Goal: Information Seeking & Learning: Learn about a topic

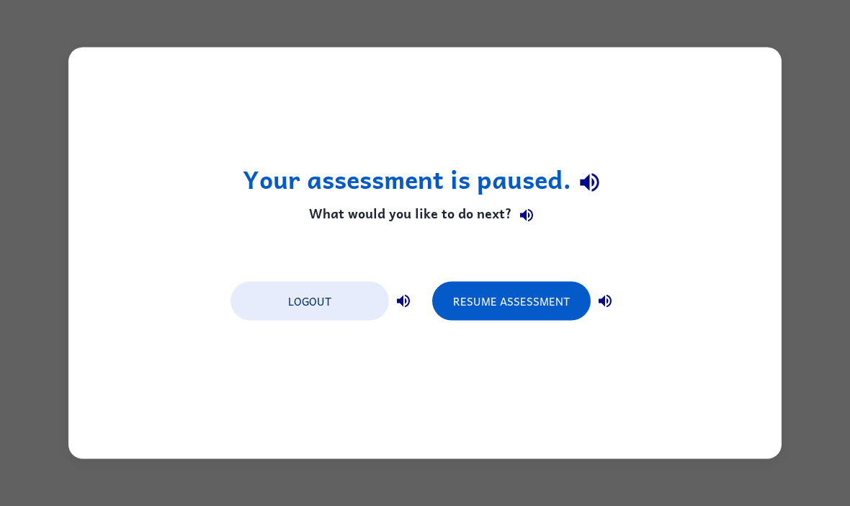
scroll to position [1, 0]
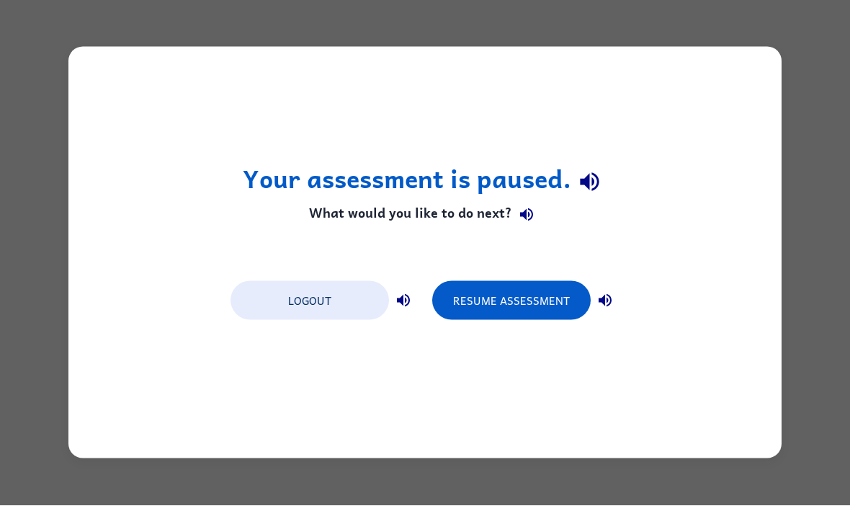
click at [507, 307] on button "Resume Assessment" at bounding box center [511, 301] width 158 height 39
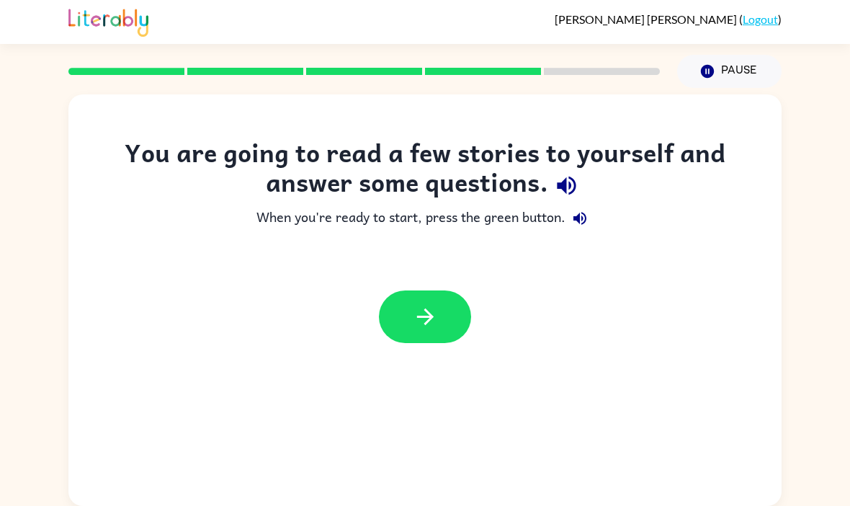
click at [444, 334] on button "button" at bounding box center [425, 316] width 92 height 53
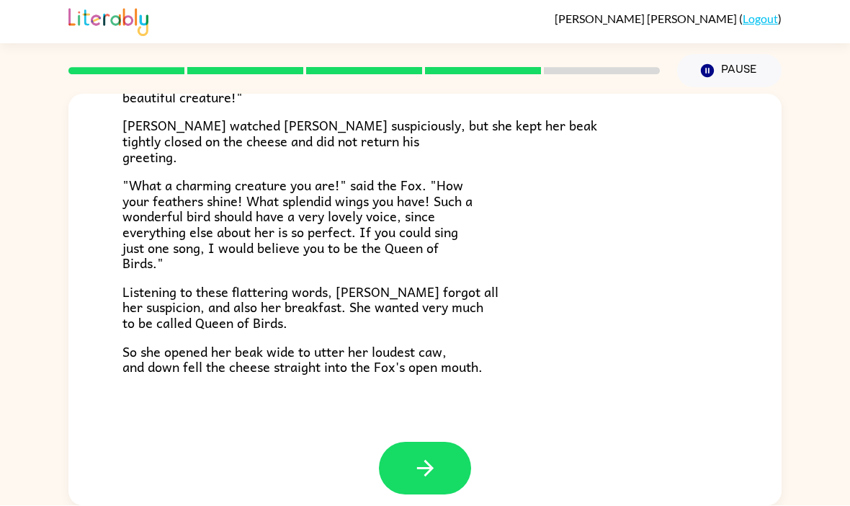
scroll to position [271, 0]
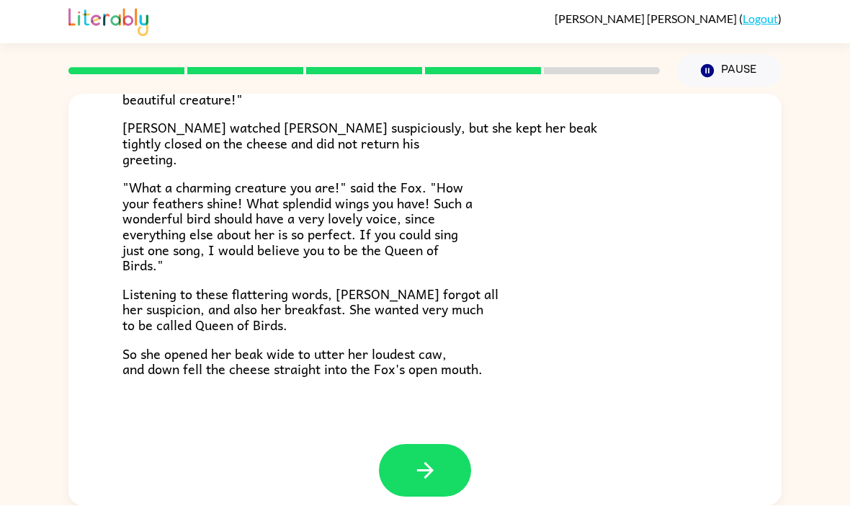
click at [410, 444] on button "button" at bounding box center [425, 470] width 92 height 53
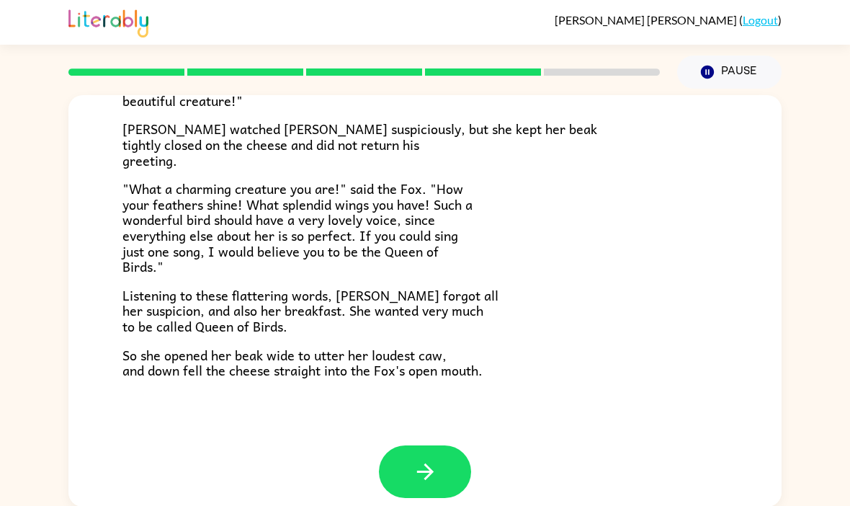
scroll to position [271, 0]
click at [426, 445] on button "button" at bounding box center [425, 471] width 92 height 53
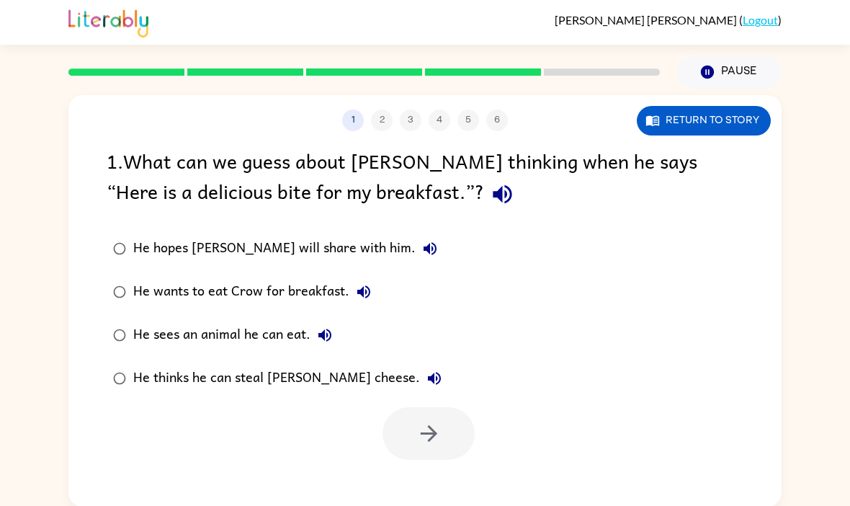
click at [137, 376] on div "He thinks he can steal [PERSON_NAME] cheese." at bounding box center [290, 378] width 315 height 29
click at [410, 415] on button "button" at bounding box center [428, 433] width 92 height 53
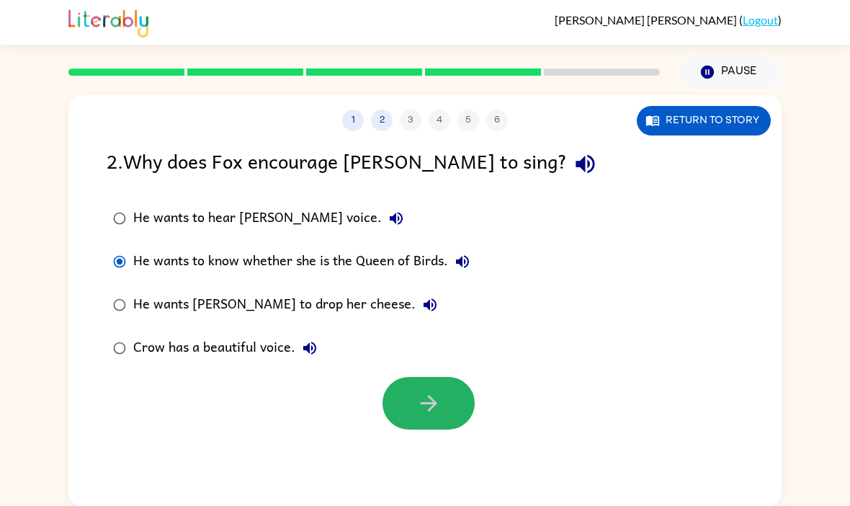
click at [418, 413] on icon "button" at bounding box center [428, 402] width 25 height 25
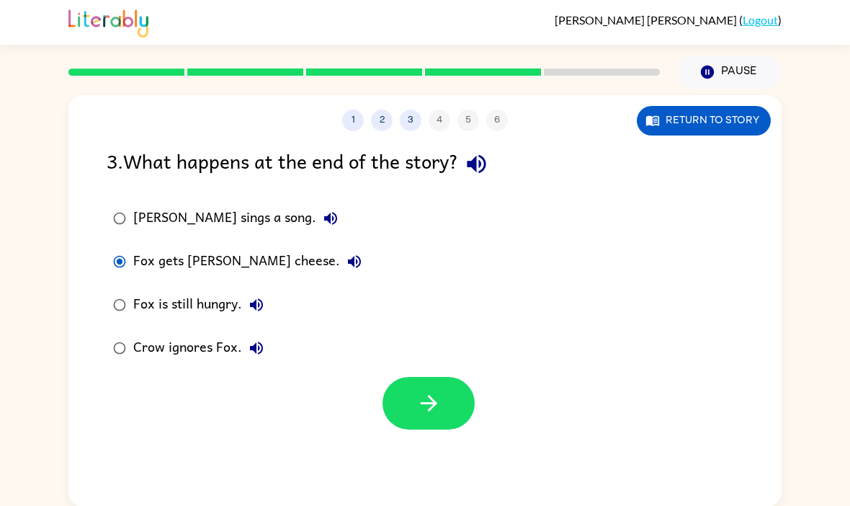
click at [405, 420] on button "button" at bounding box center [428, 403] width 92 height 53
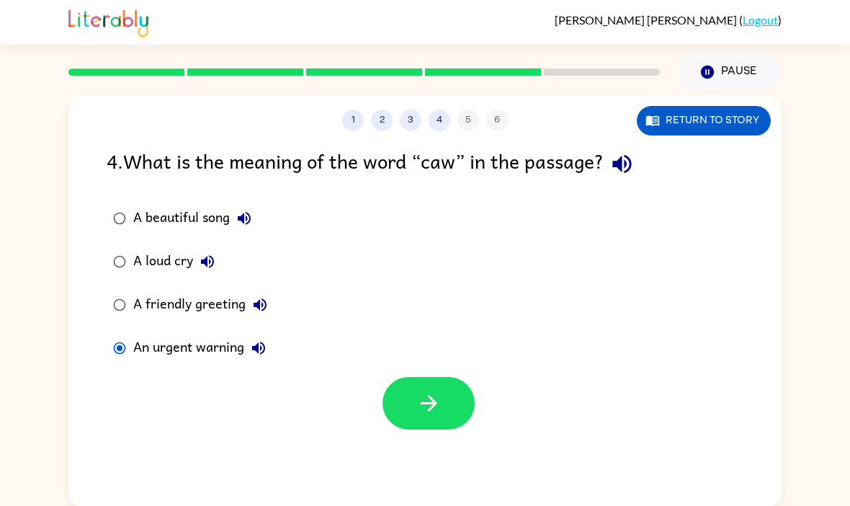
click at [109, 245] on label "A loud cry" at bounding box center [190, 261] width 183 height 43
click at [367, 413] on div at bounding box center [424, 399] width 713 height 60
click at [387, 402] on button "button" at bounding box center [428, 403] width 92 height 53
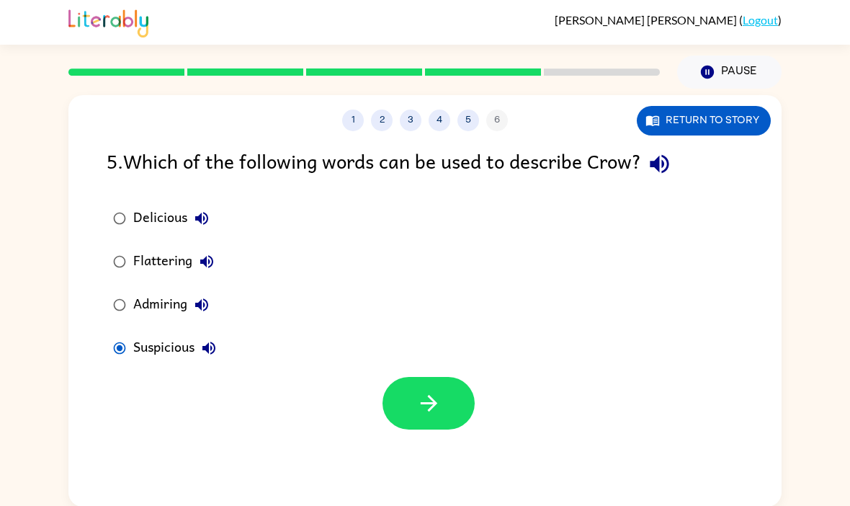
click at [396, 405] on button "button" at bounding box center [428, 403] width 92 height 53
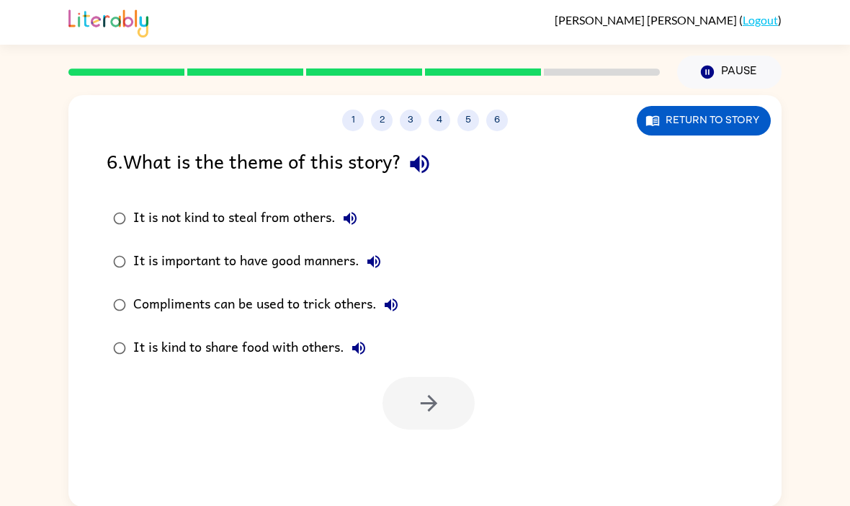
click at [105, 208] on label "It is not kind to steal from others." at bounding box center [256, 218] width 314 height 43
click at [437, 442] on div "1 2 3 4 5 6 Return to story 6 . What is the theme of this story? It is not kind…" at bounding box center [424, 300] width 713 height 411
click at [425, 399] on icon "button" at bounding box center [428, 402] width 25 height 25
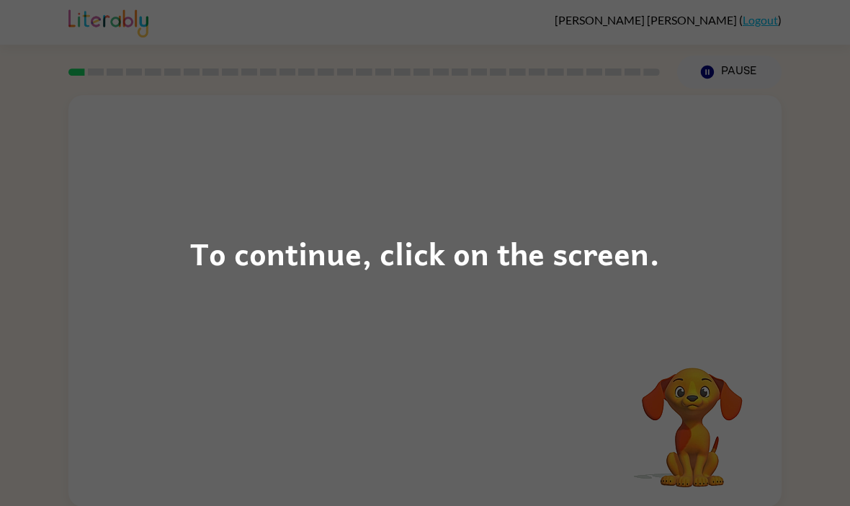
click at [760, 266] on div "To continue, click on the screen." at bounding box center [425, 253] width 850 height 506
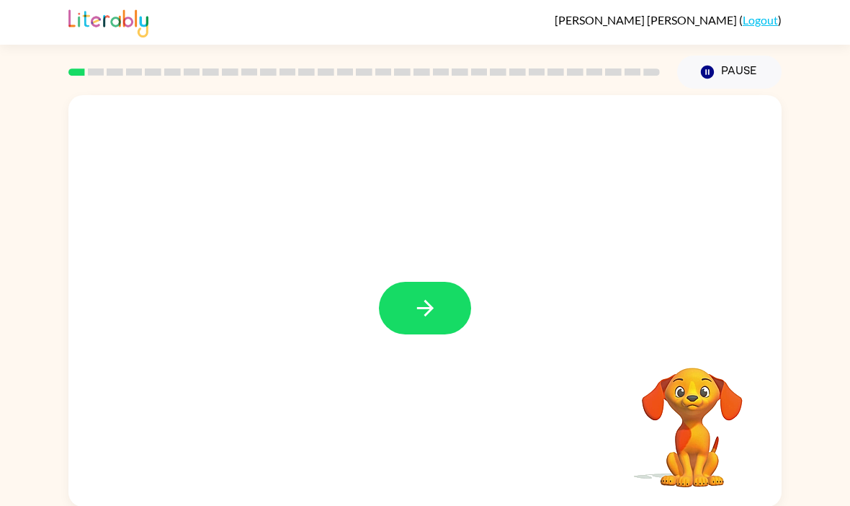
click at [447, 307] on button "button" at bounding box center [425, 308] width 92 height 53
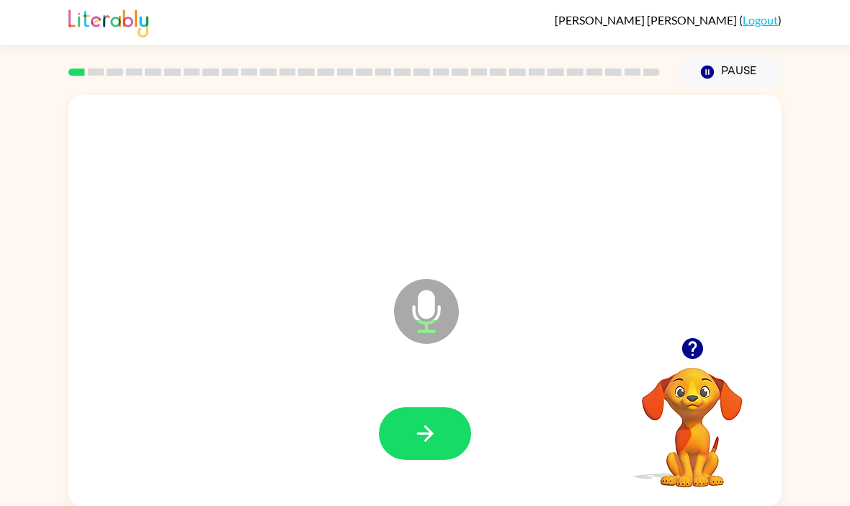
click at [693, 351] on icon "button" at bounding box center [692, 348] width 25 height 25
click at [459, 435] on button "button" at bounding box center [425, 433] width 92 height 53
click at [446, 441] on button "button" at bounding box center [425, 433] width 92 height 53
click at [438, 399] on div at bounding box center [425, 433] width 684 height 118
click at [458, 435] on button "button" at bounding box center [425, 433] width 92 height 53
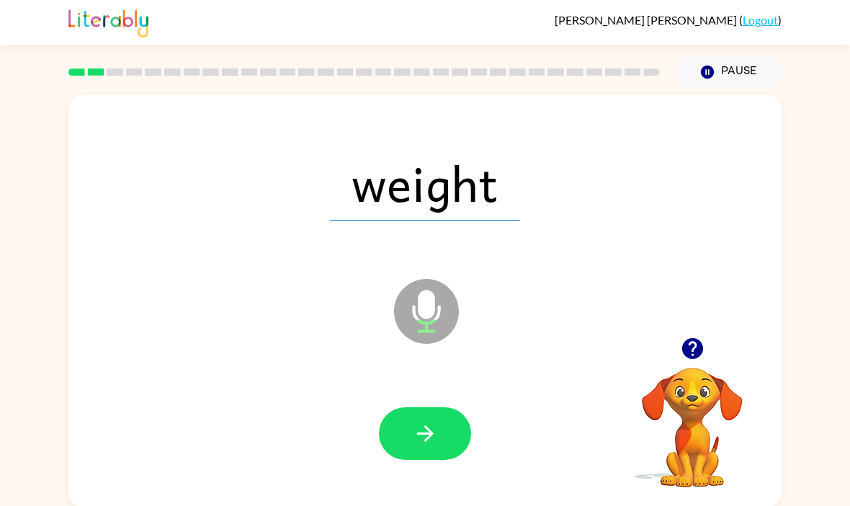
click at [468, 439] on button "button" at bounding box center [425, 433] width 92 height 53
click at [467, 413] on div at bounding box center [425, 433] width 92 height 53
click at [457, 455] on button "button" at bounding box center [425, 433] width 92 height 53
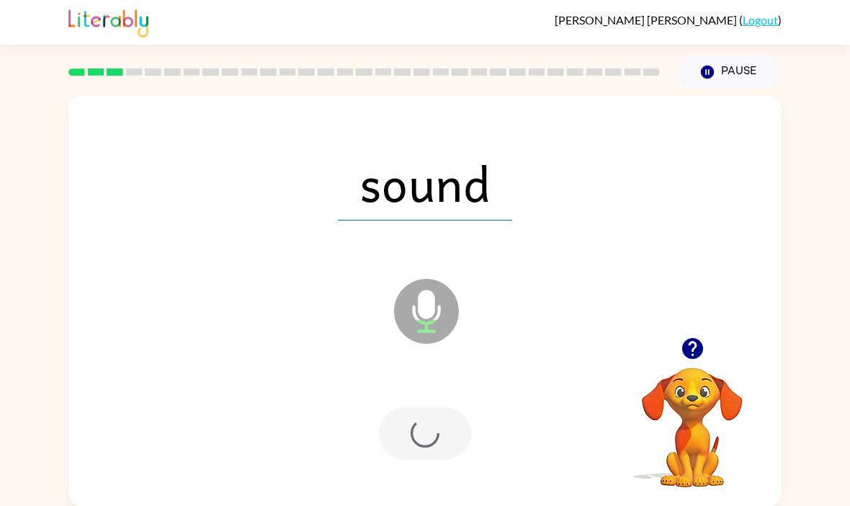
click at [461, 459] on div at bounding box center [425, 433] width 92 height 53
click at [444, 449] on div at bounding box center [425, 433] width 92 height 53
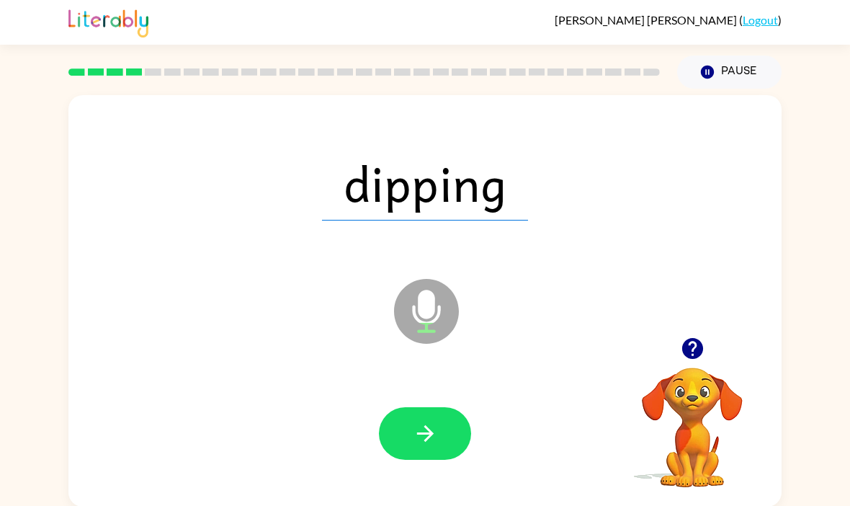
click at [448, 441] on button "button" at bounding box center [425, 433] width 92 height 53
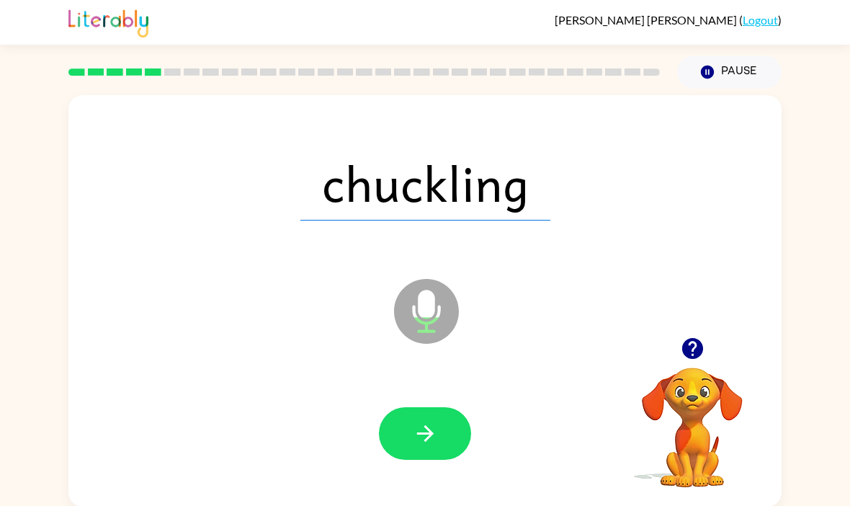
click at [444, 439] on button "button" at bounding box center [425, 433] width 92 height 53
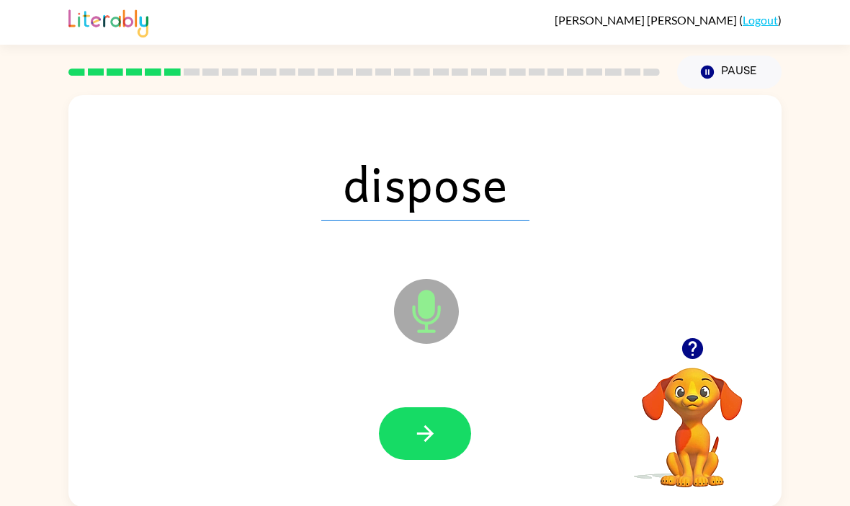
click at [449, 440] on button "button" at bounding box center [425, 433] width 92 height 53
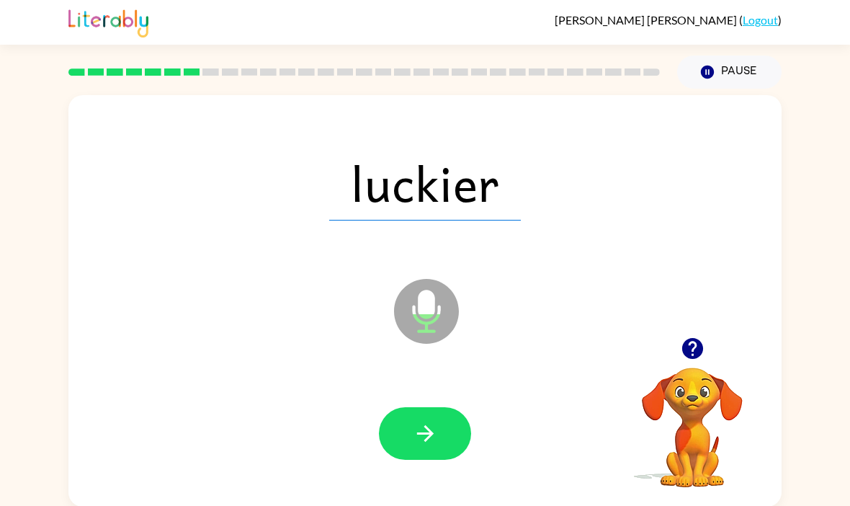
click at [426, 436] on icon "button" at bounding box center [424, 433] width 17 height 17
click at [423, 443] on icon "button" at bounding box center [425, 433] width 25 height 25
click at [446, 436] on button "button" at bounding box center [425, 433] width 92 height 53
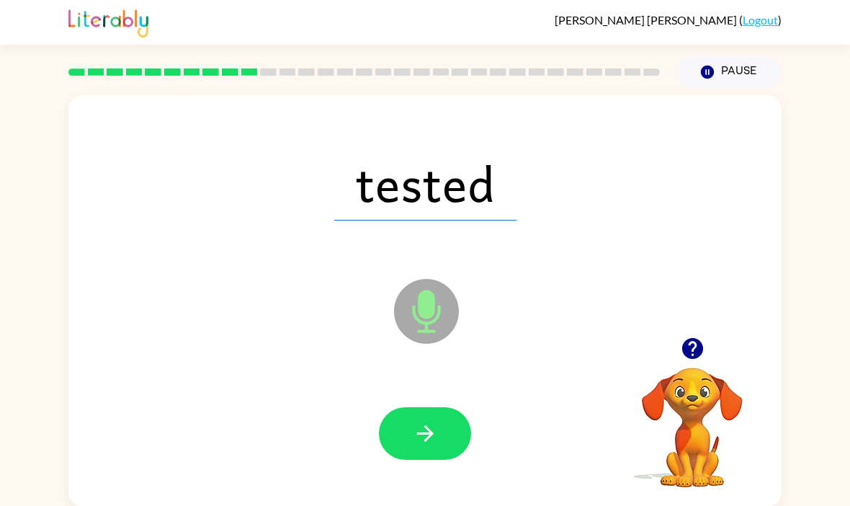
click at [446, 426] on button "button" at bounding box center [425, 433] width 92 height 53
click at [441, 457] on button "button" at bounding box center [425, 433] width 92 height 53
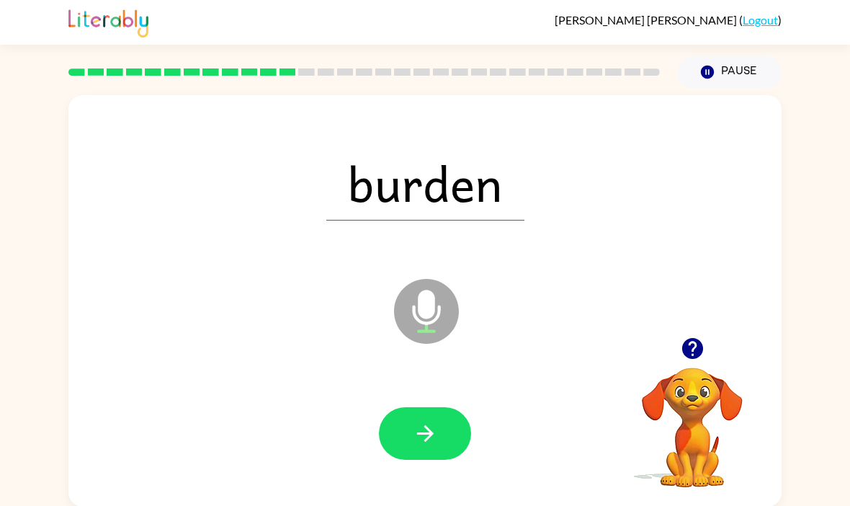
click at [446, 432] on button "button" at bounding box center [425, 433] width 92 height 53
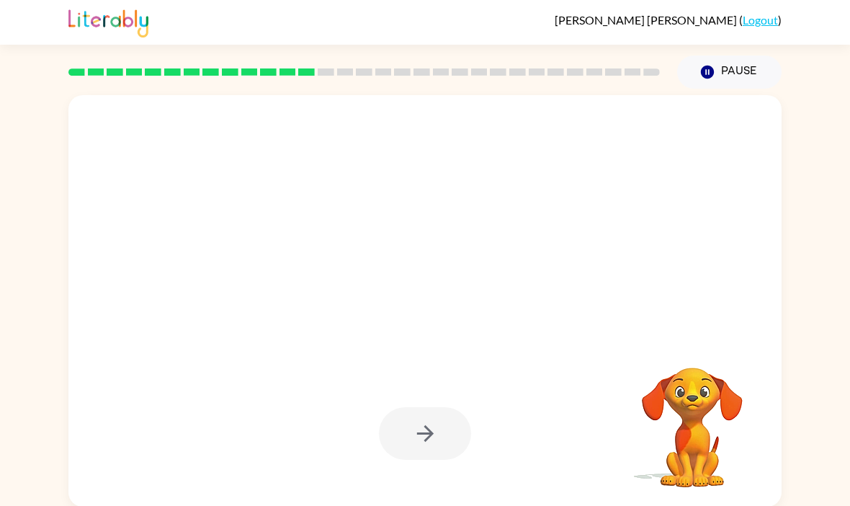
click at [847, 179] on div "Your browser must support playing .mp4 files to use Literably. Please try using…" at bounding box center [425, 298] width 850 height 418
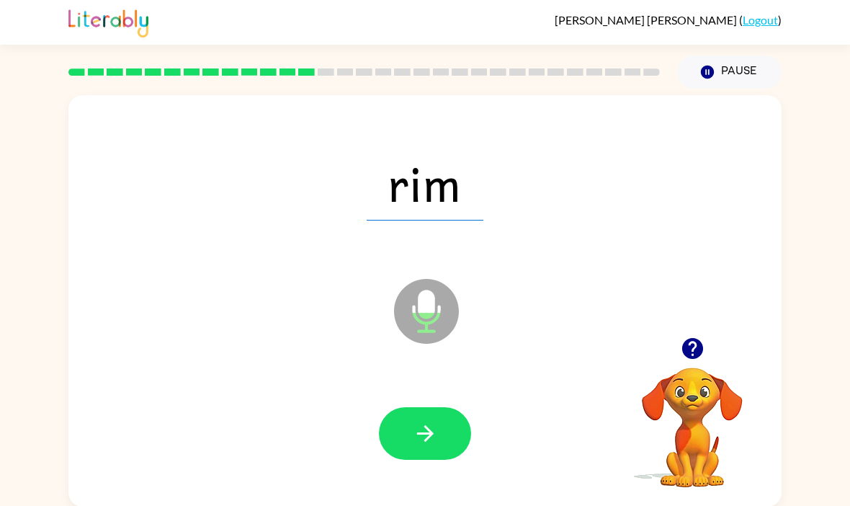
click at [451, 440] on button "button" at bounding box center [425, 433] width 92 height 53
click at [423, 435] on icon "button" at bounding box center [424, 433] width 17 height 17
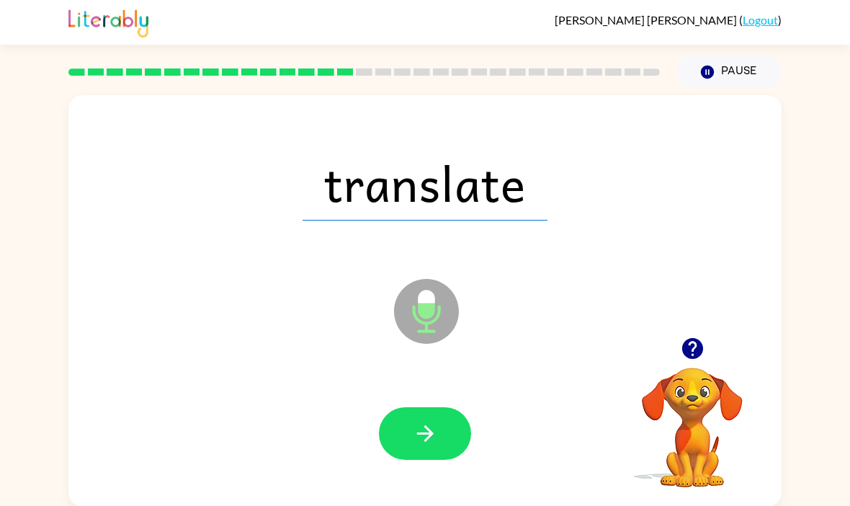
click at [442, 446] on button "button" at bounding box center [425, 433] width 92 height 53
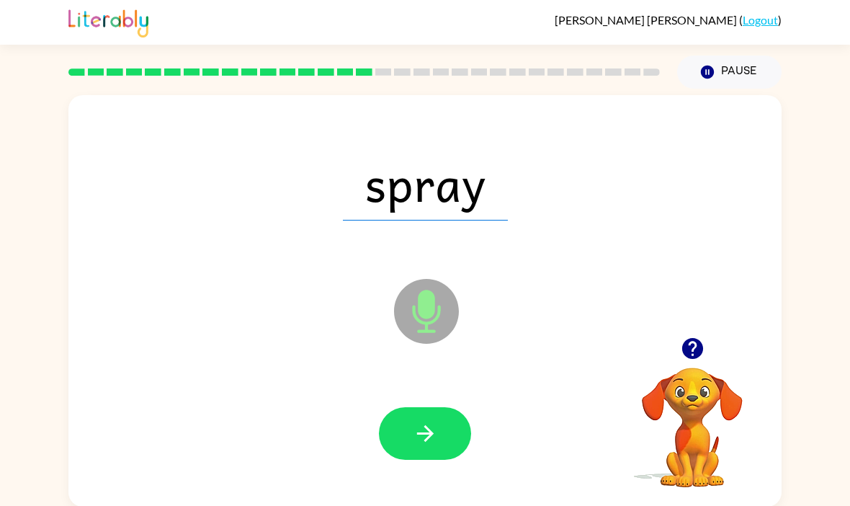
click at [440, 421] on button "button" at bounding box center [425, 433] width 92 height 53
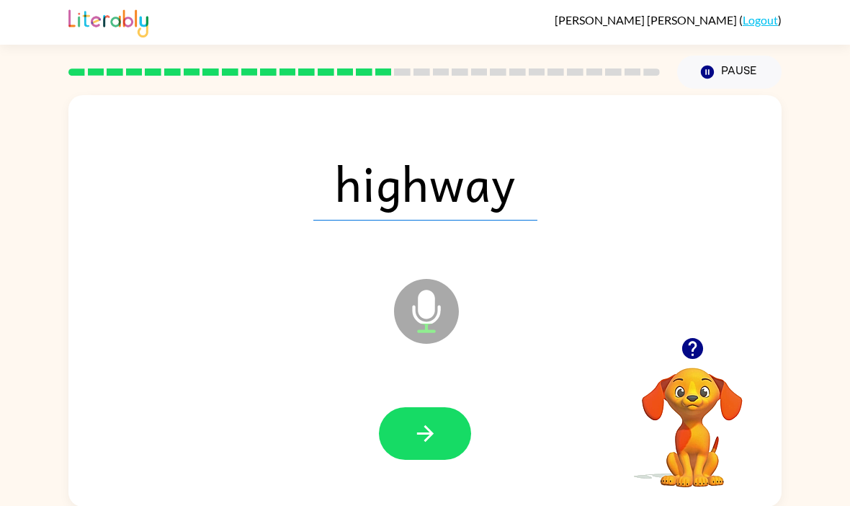
click at [440, 431] on button "button" at bounding box center [425, 433] width 92 height 53
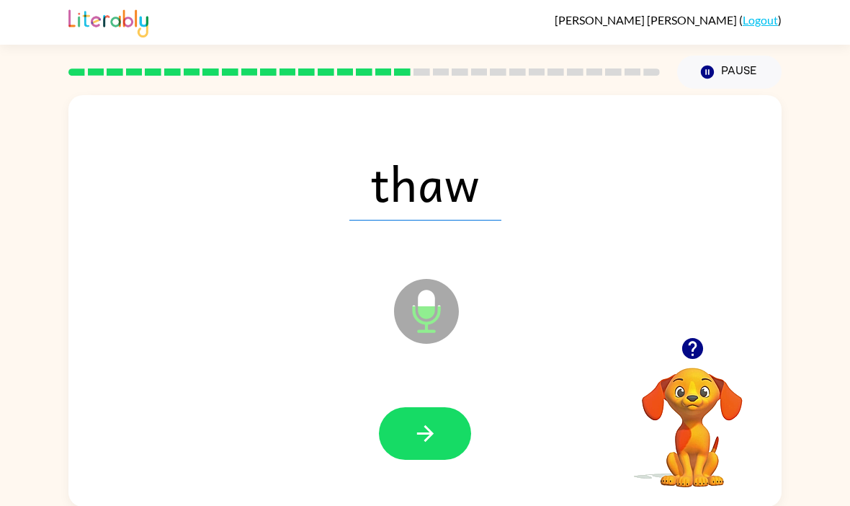
click at [448, 433] on button "button" at bounding box center [425, 433] width 92 height 53
click at [454, 422] on button "button" at bounding box center [425, 433] width 92 height 53
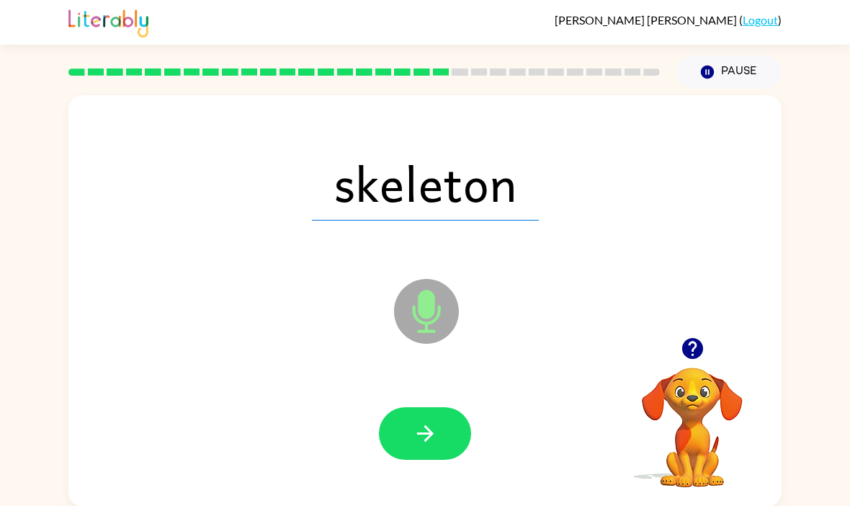
click at [441, 439] on button "button" at bounding box center [425, 433] width 92 height 53
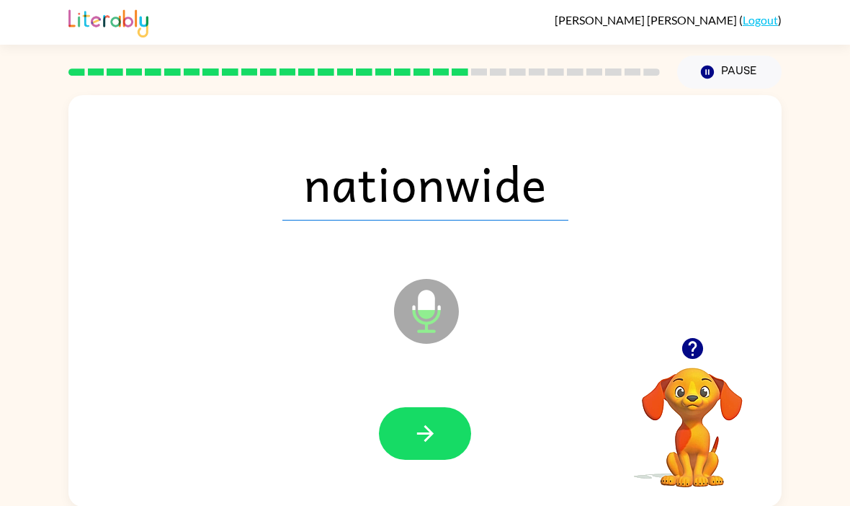
click at [457, 418] on button "button" at bounding box center [425, 433] width 92 height 53
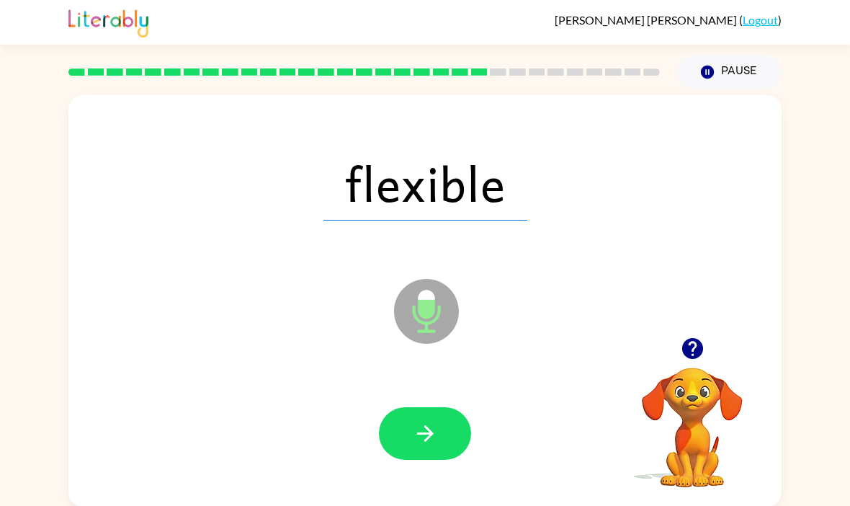
click at [457, 431] on button "button" at bounding box center [425, 433] width 92 height 53
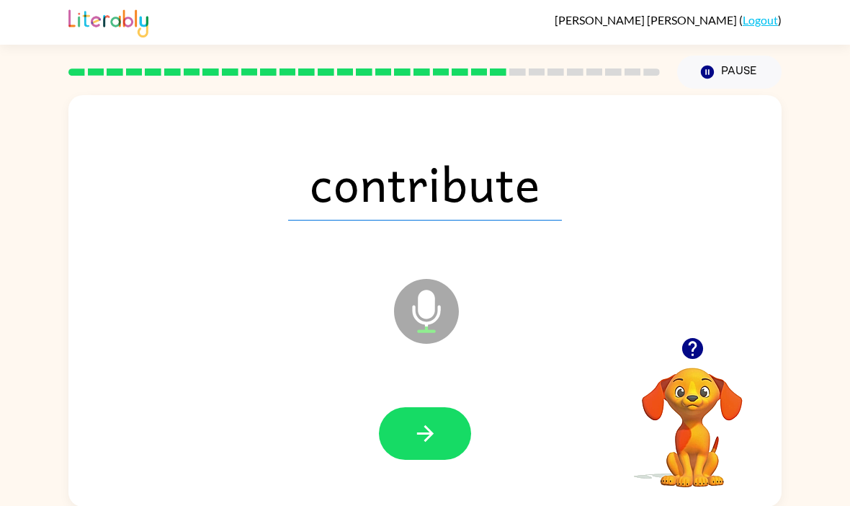
click at [439, 452] on button "button" at bounding box center [425, 433] width 92 height 53
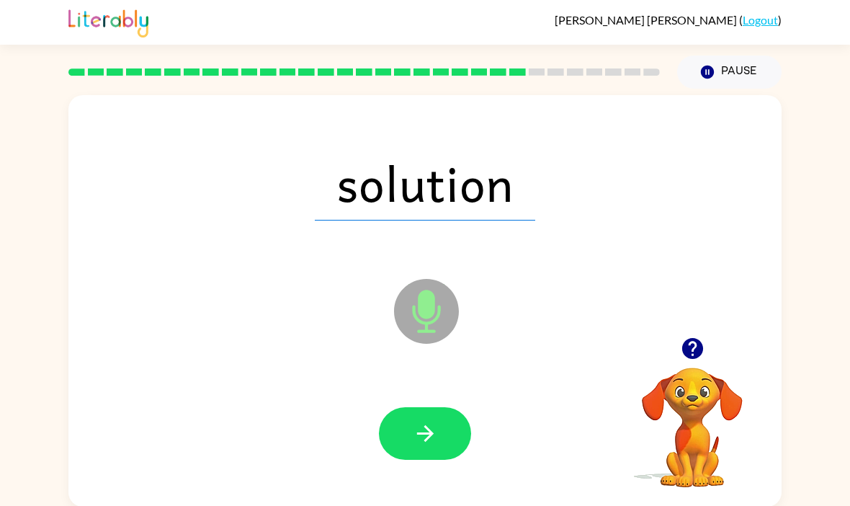
click at [428, 439] on icon "button" at bounding box center [424, 433] width 17 height 17
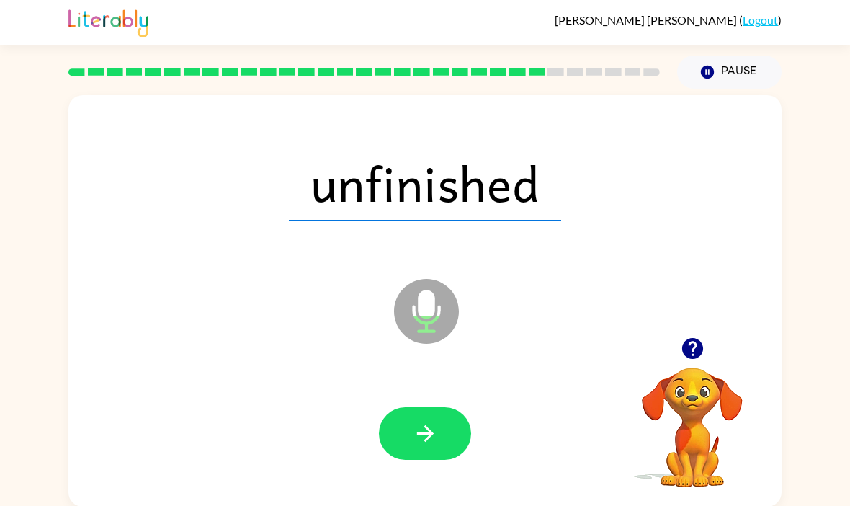
click at [426, 430] on icon "button" at bounding box center [424, 433] width 17 height 17
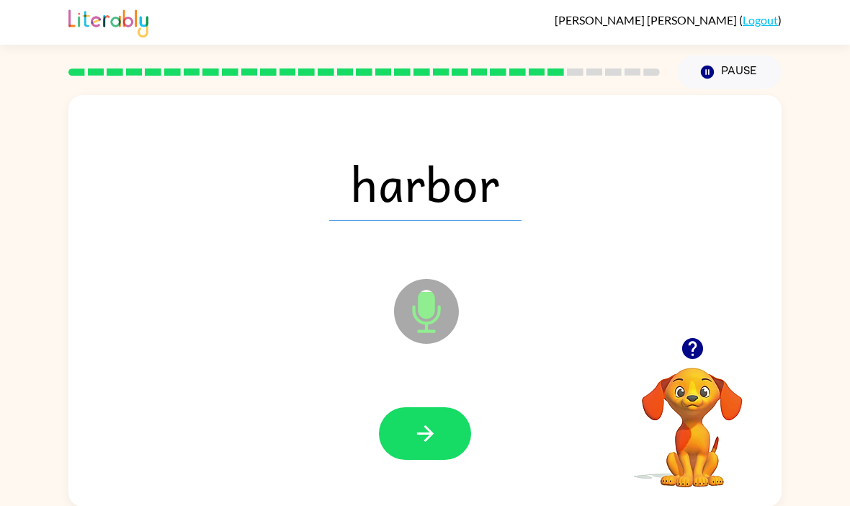
click at [442, 438] on button "button" at bounding box center [425, 433] width 92 height 53
click at [411, 422] on button "button" at bounding box center [425, 433] width 92 height 53
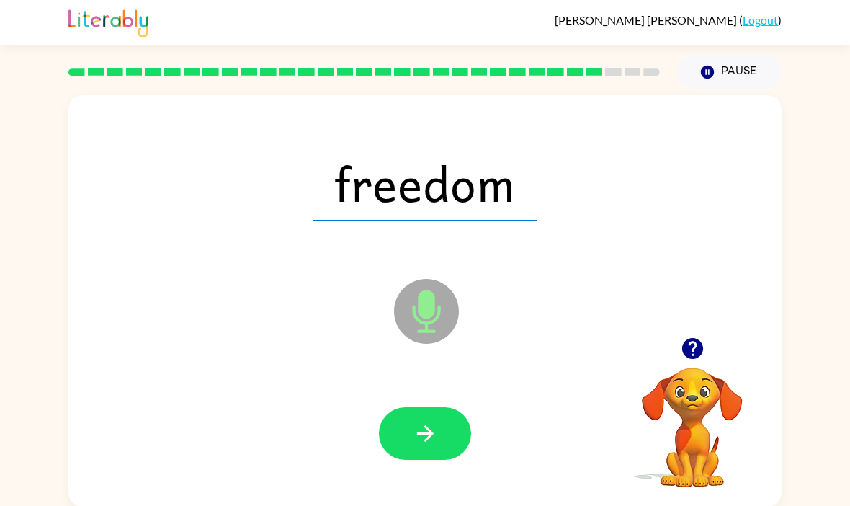
click at [403, 428] on button "button" at bounding box center [425, 433] width 92 height 53
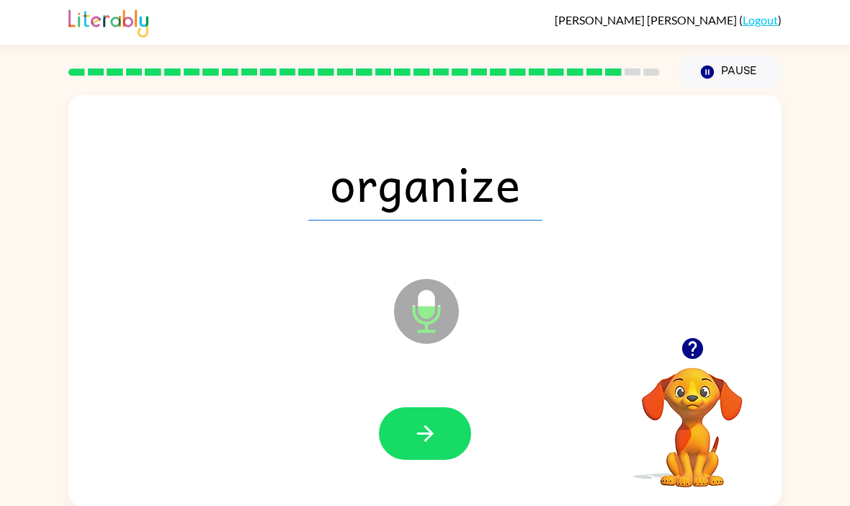
click at [416, 434] on icon "button" at bounding box center [425, 433] width 25 height 25
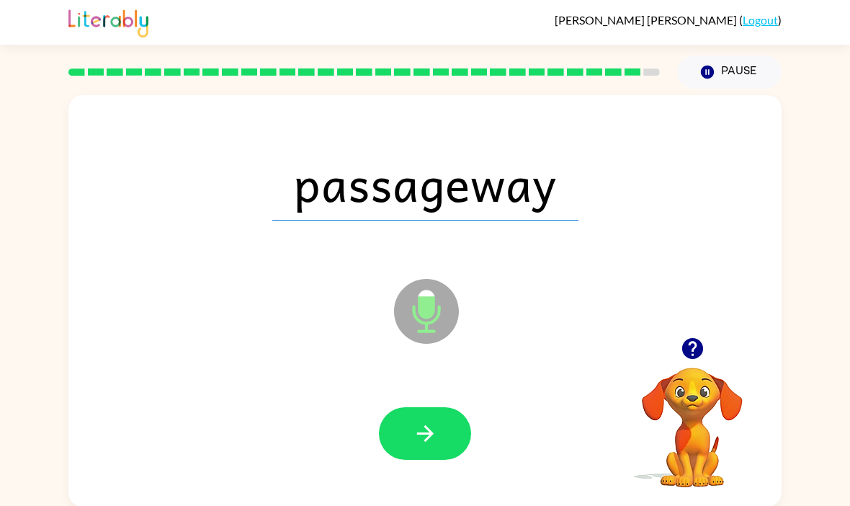
click at [433, 428] on icon "button" at bounding box center [425, 433] width 25 height 25
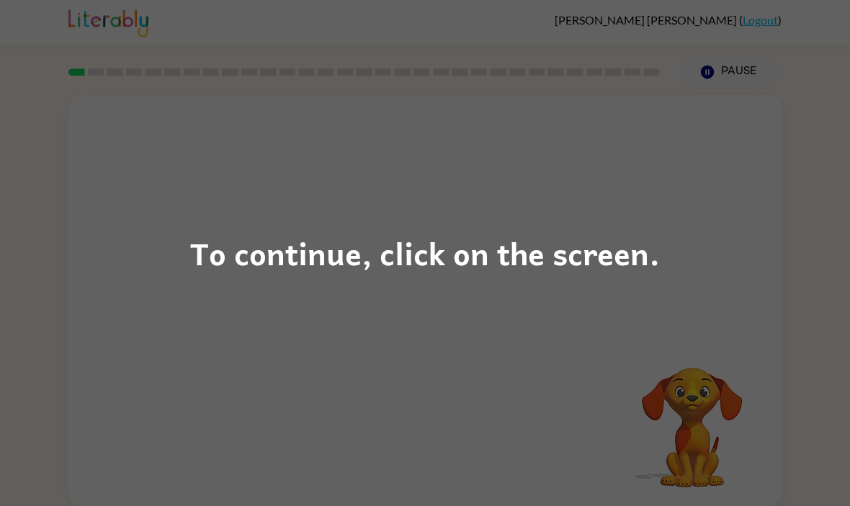
click at [709, 279] on div "To continue, click on the screen." at bounding box center [425, 253] width 850 height 506
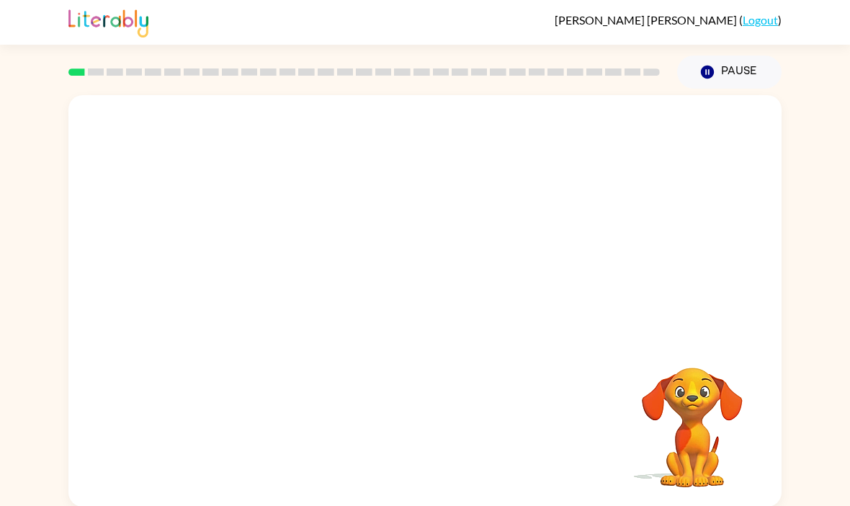
click at [702, 331] on div at bounding box center [424, 216] width 713 height 242
click at [697, 356] on video "Your browser must support playing .mp4 files to use Literably. Please try using…" at bounding box center [692, 417] width 144 height 144
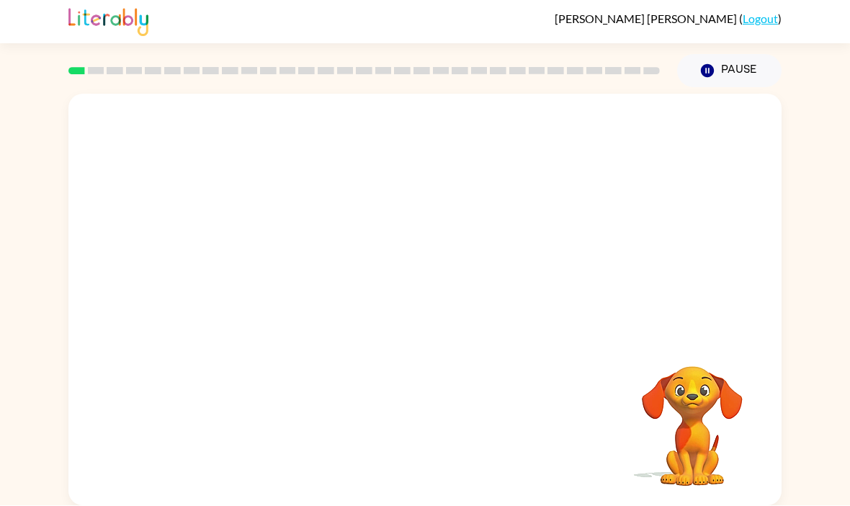
scroll to position [50, 0]
click at [273, 228] on video "Your browser must support playing .mp4 files to use Literably. Please try using…" at bounding box center [424, 215] width 713 height 242
click at [264, 225] on video "Your browser must support playing .mp4 files to use Literably. Please try using…" at bounding box center [424, 215] width 713 height 242
click at [432, 284] on div at bounding box center [425, 307] width 92 height 53
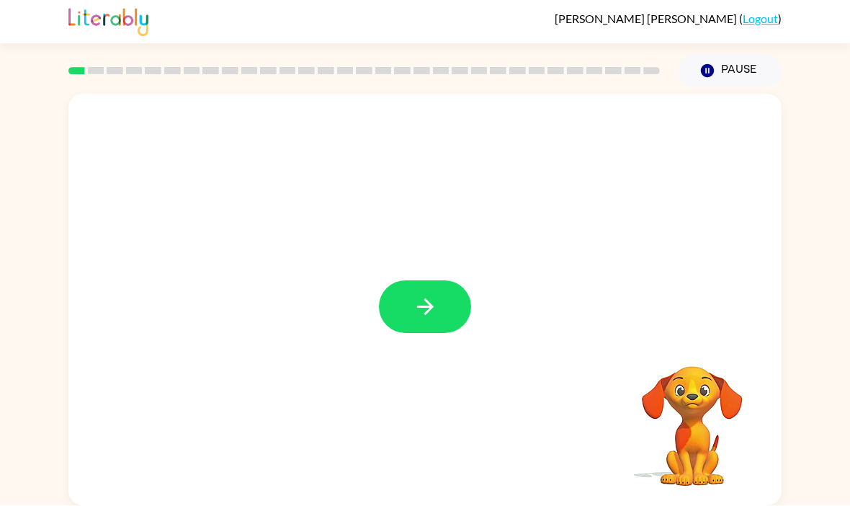
click at [431, 284] on button "button" at bounding box center [425, 307] width 92 height 53
click at [451, 281] on div at bounding box center [425, 307] width 92 height 53
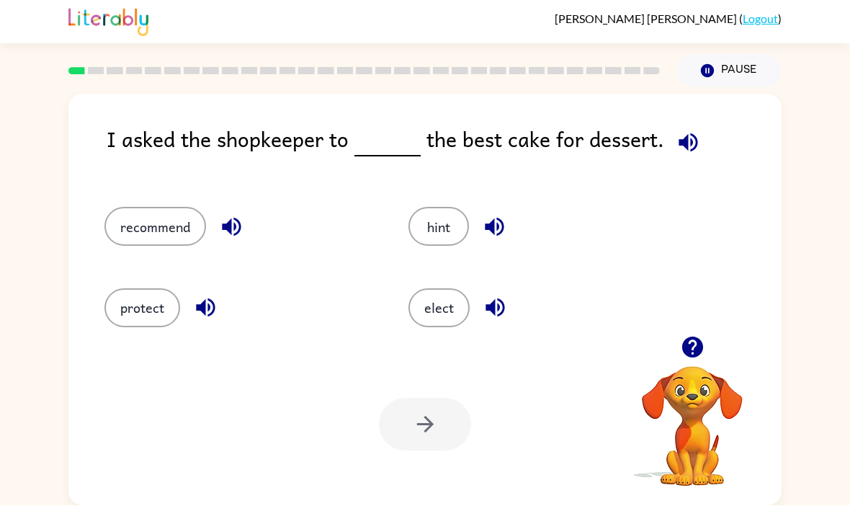
click at [120, 289] on button "protect" at bounding box center [142, 308] width 76 height 39
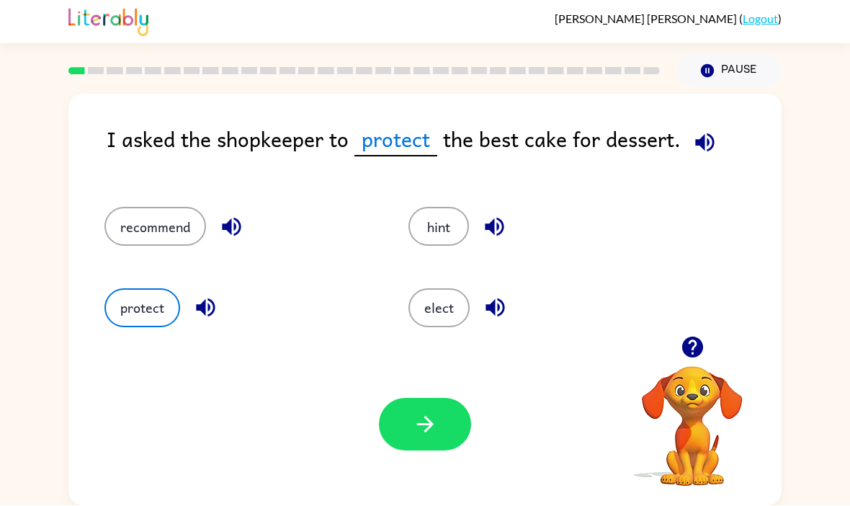
click at [446, 420] on div "Your browser must support playing .mp4 files to use Literably. Please try using…" at bounding box center [424, 424] width 713 height 162
click at [456, 398] on button "button" at bounding box center [425, 424] width 92 height 53
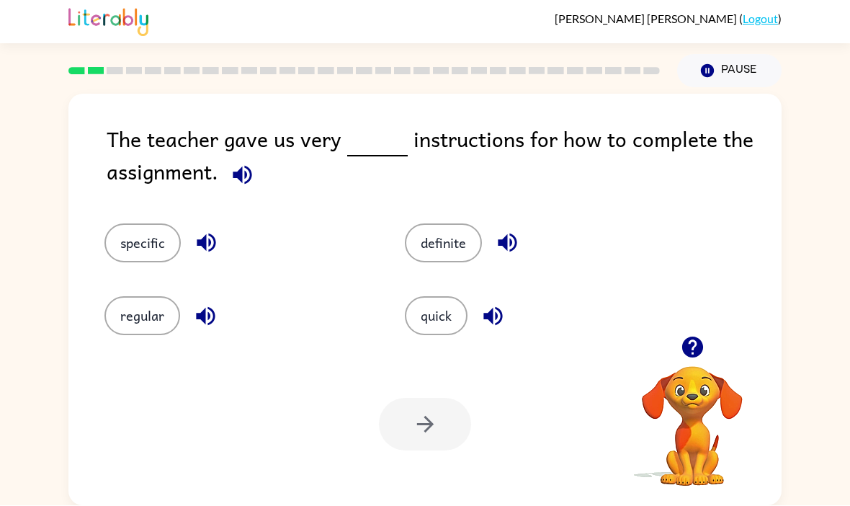
click at [806, 248] on div "The teacher gave us very instructions for how to complete the assignment. speci…" at bounding box center [425, 297] width 850 height 418
click at [426, 297] on button "quick" at bounding box center [436, 316] width 63 height 39
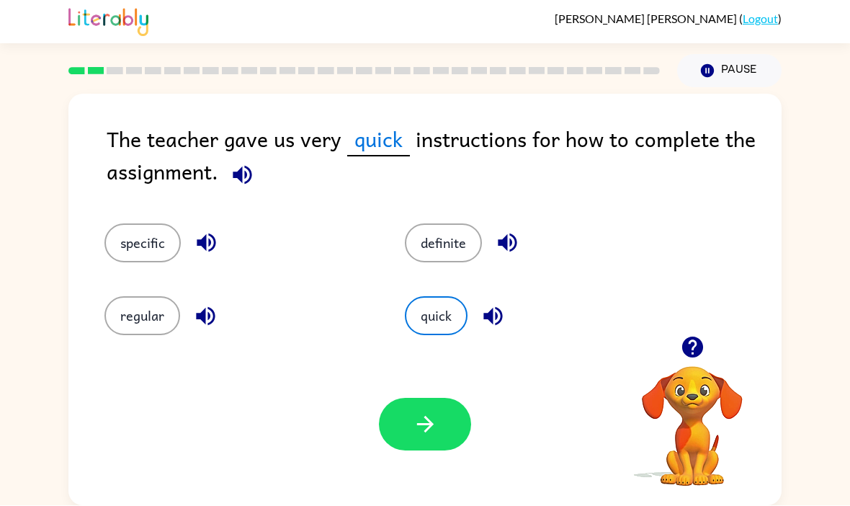
click at [455, 398] on button "button" at bounding box center [425, 424] width 92 height 53
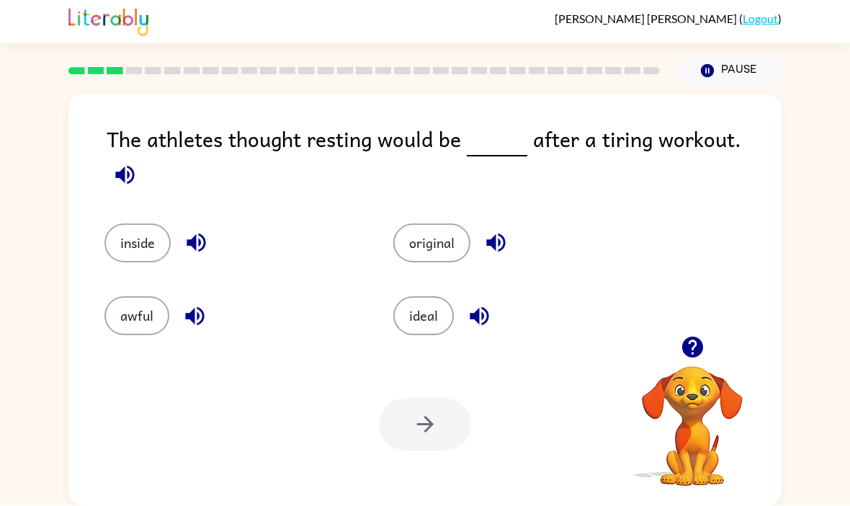
click at [104, 297] on button "awful" at bounding box center [136, 316] width 65 height 39
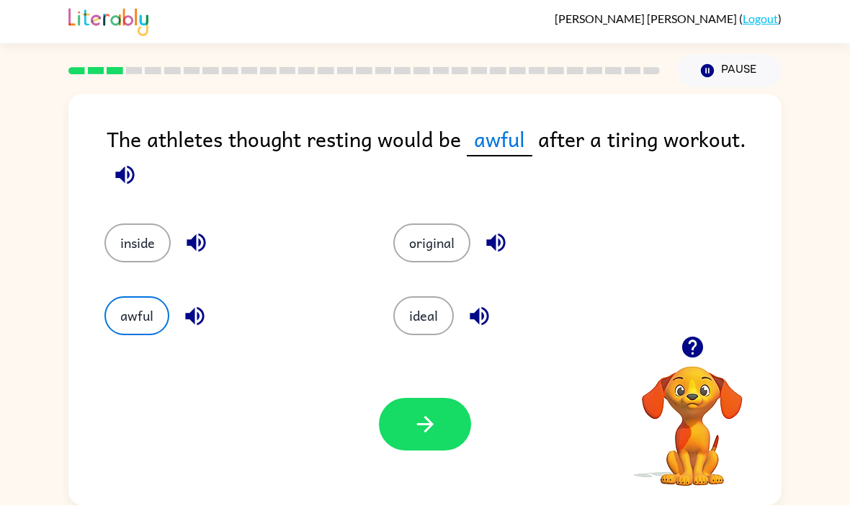
click at [483, 377] on div "Your browser must support playing .mp4 files to use Literably. Please try using…" at bounding box center [424, 424] width 713 height 162
click at [425, 412] on icon "button" at bounding box center [425, 424] width 25 height 25
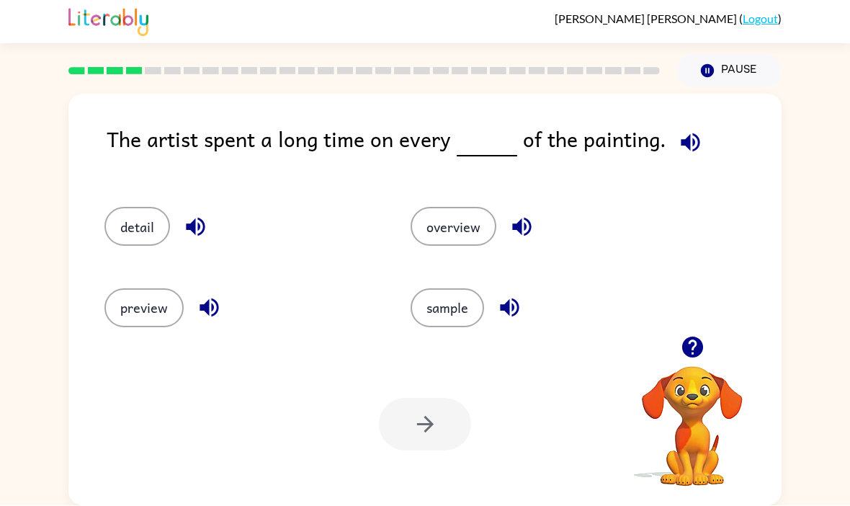
click at [147, 207] on button "detail" at bounding box center [137, 226] width 66 height 39
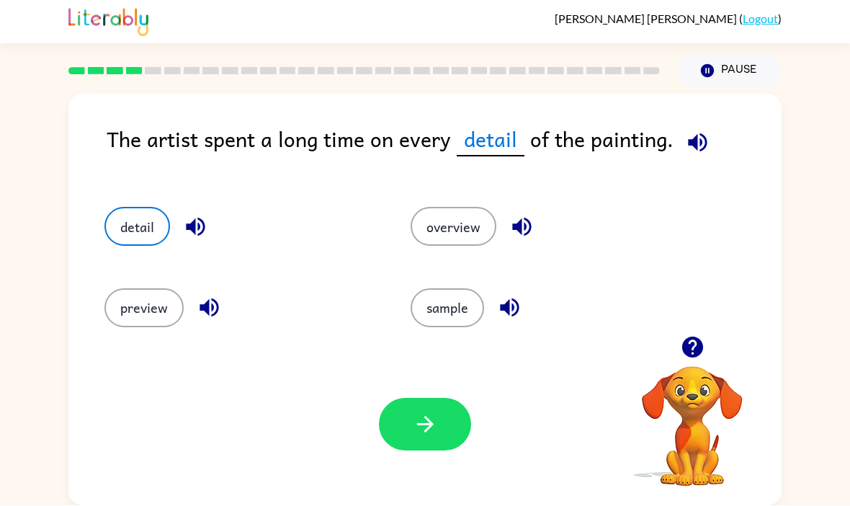
click at [432, 412] on icon "button" at bounding box center [425, 424] width 25 height 25
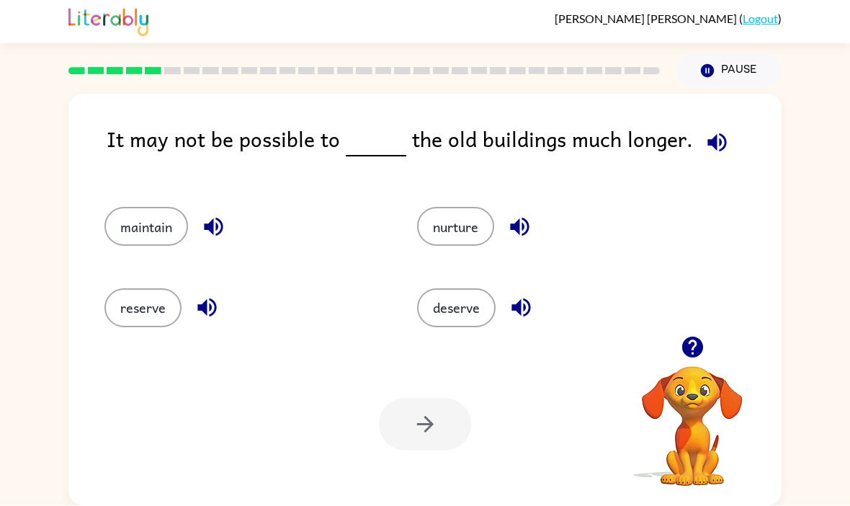
click at [137, 207] on button "maintain" at bounding box center [146, 226] width 84 height 39
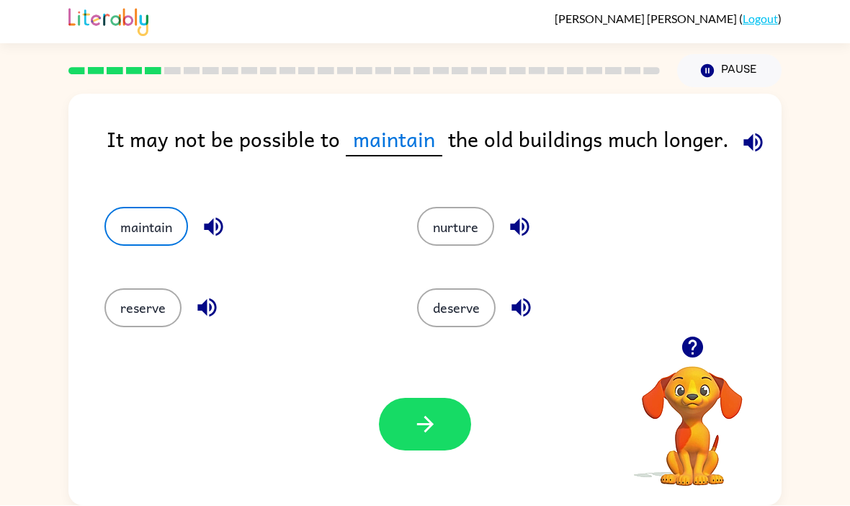
click at [451, 398] on button "button" at bounding box center [425, 424] width 92 height 53
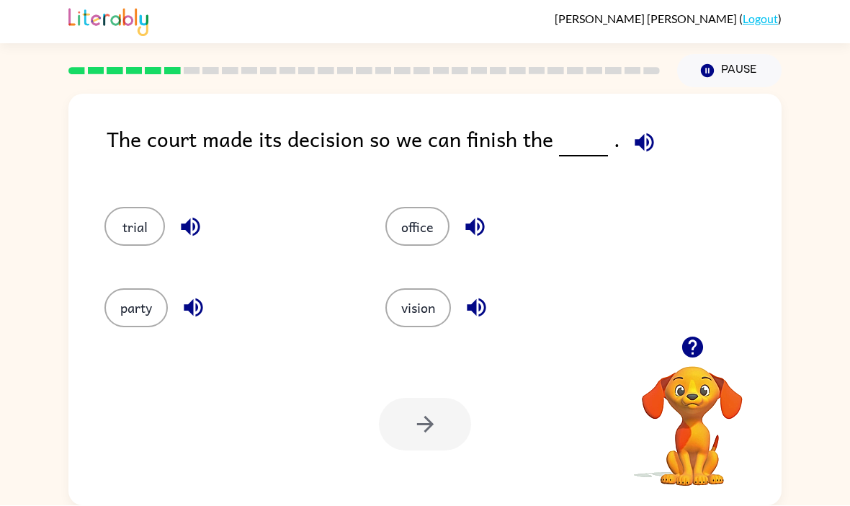
click at [106, 207] on button "trial" at bounding box center [134, 226] width 60 height 39
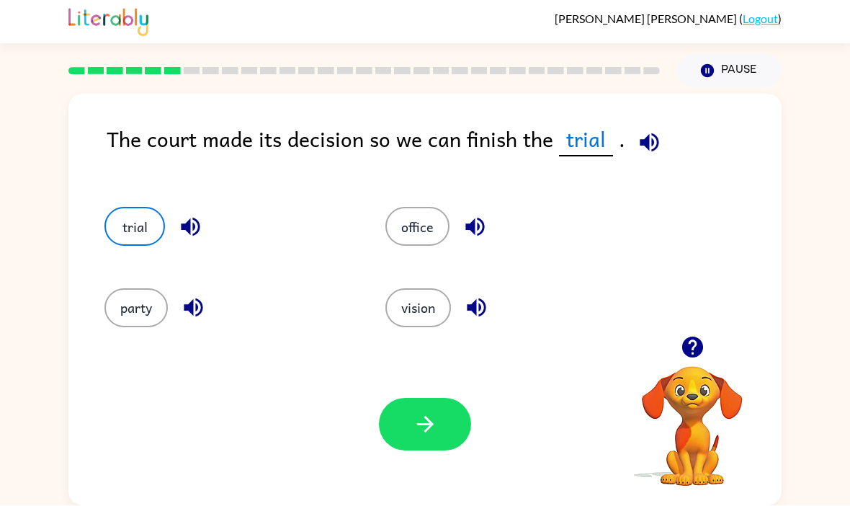
click at [454, 398] on button "button" at bounding box center [425, 424] width 92 height 53
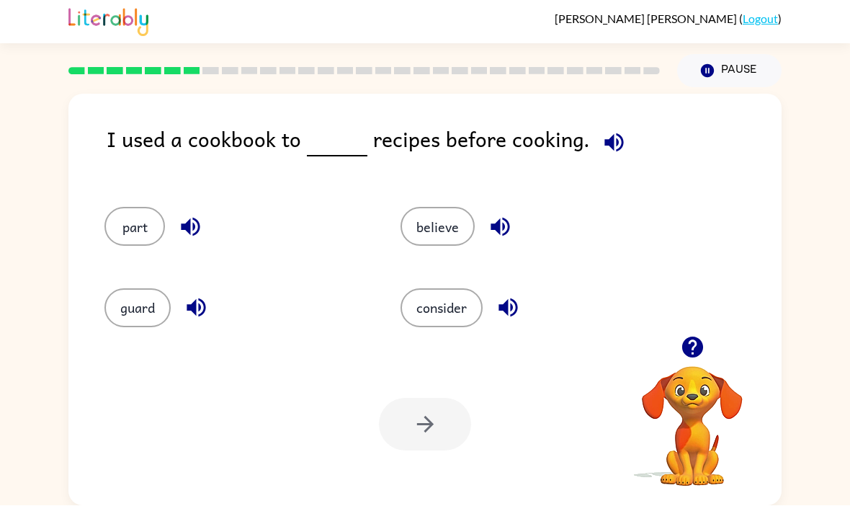
click at [466, 207] on button "believe" at bounding box center [437, 226] width 74 height 39
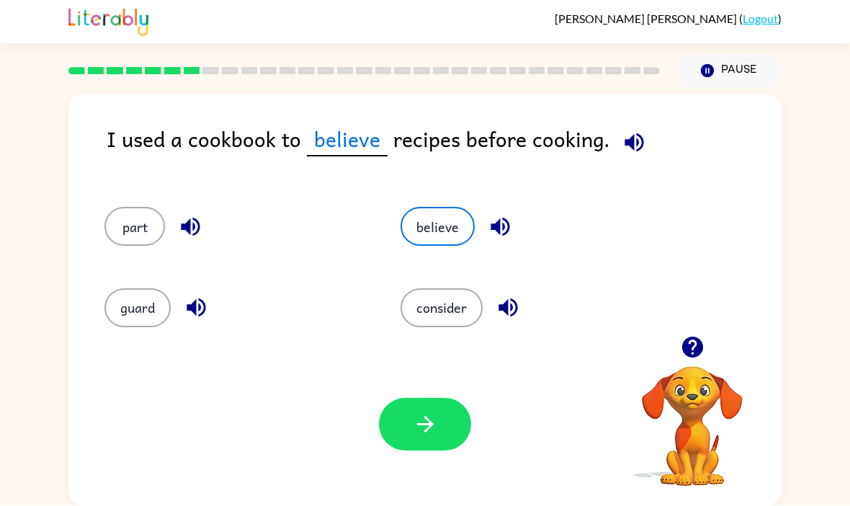
click at [433, 412] on icon "button" at bounding box center [425, 424] width 25 height 25
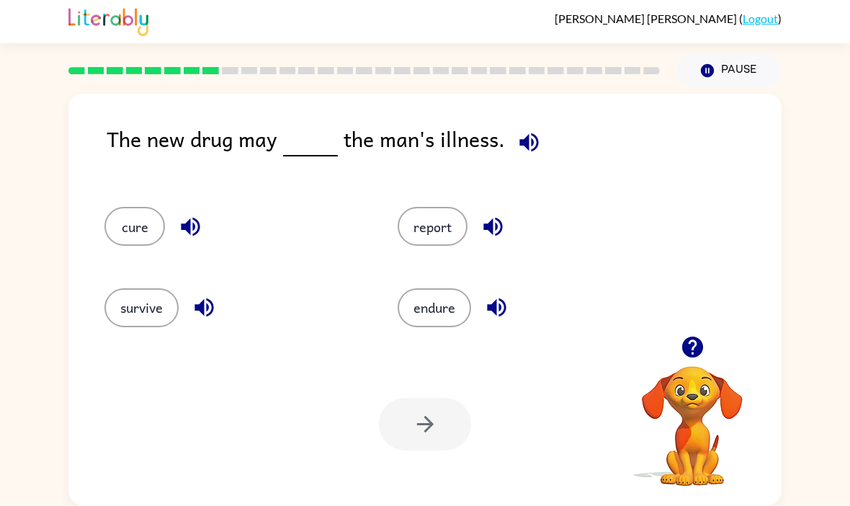
click at [143, 207] on button "cure" at bounding box center [134, 226] width 60 height 39
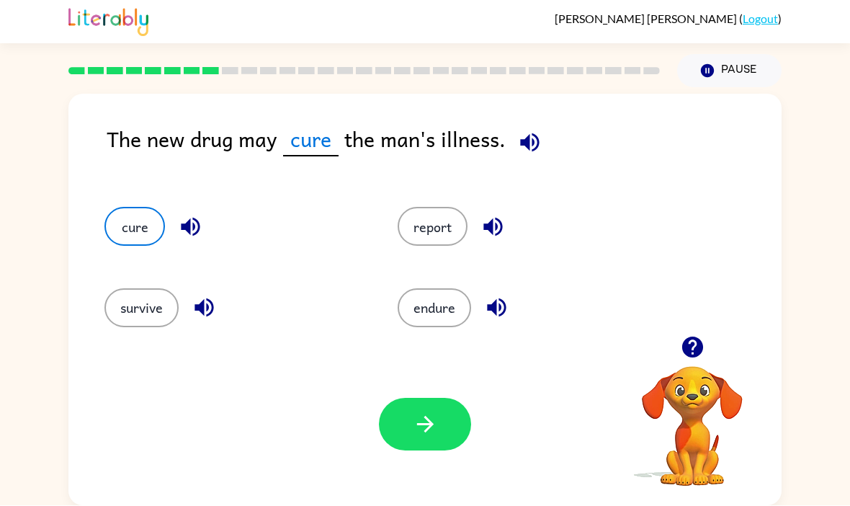
click at [413, 398] on button "button" at bounding box center [425, 424] width 92 height 53
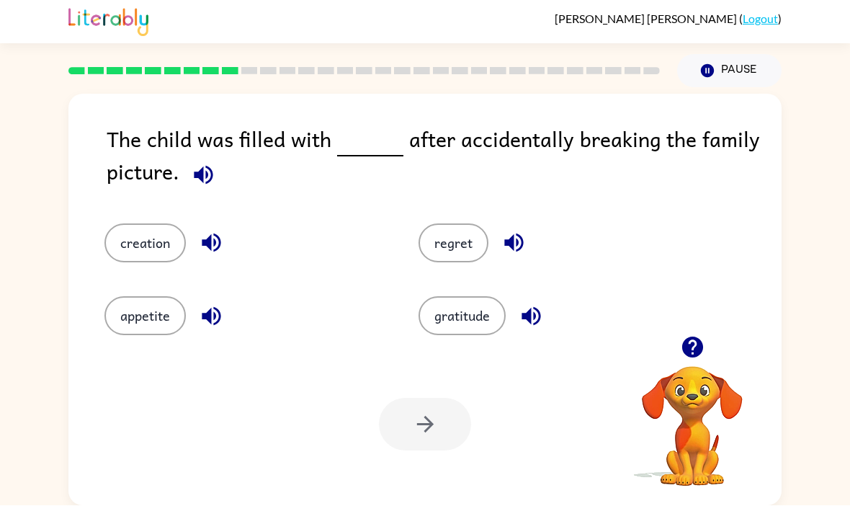
click at [444, 224] on button "regret" at bounding box center [453, 243] width 70 height 39
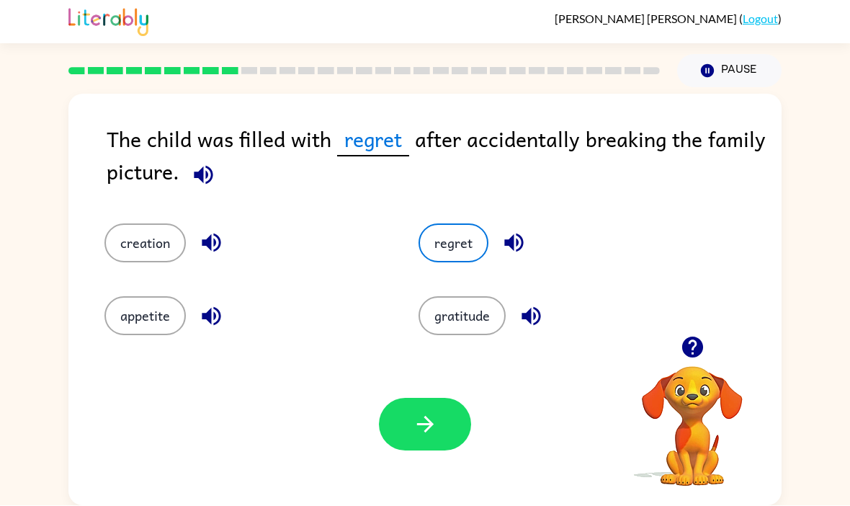
click at [413, 412] on icon "button" at bounding box center [425, 424] width 25 height 25
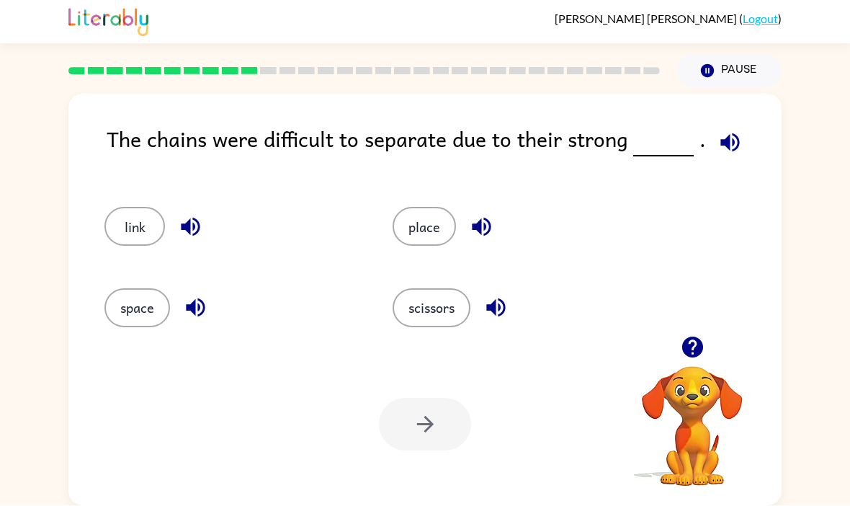
click at [151, 207] on button "link" at bounding box center [134, 226] width 60 height 39
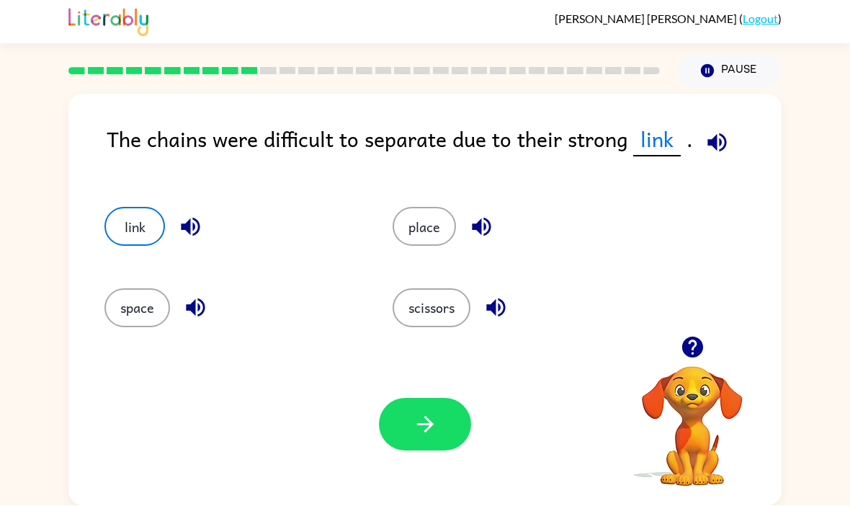
click at [388, 398] on button "button" at bounding box center [425, 424] width 92 height 53
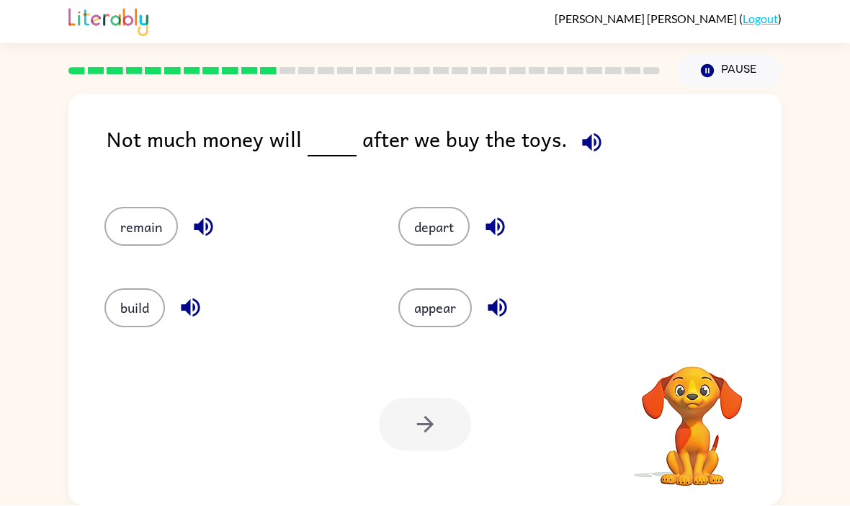
click at [395, 398] on div at bounding box center [425, 424] width 92 height 53
click at [146, 207] on button "remain" at bounding box center [140, 226] width 73 height 39
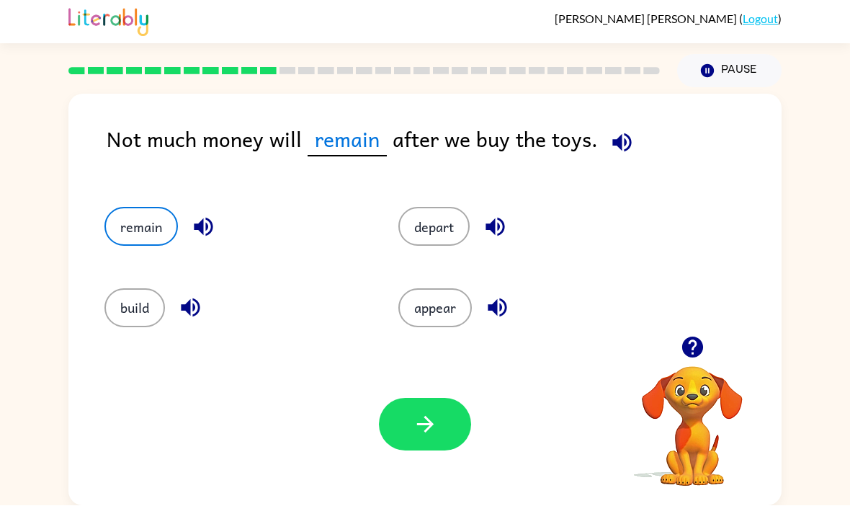
click at [491, 377] on div "Your browser must support playing .mp4 files to use Literably. Please try using…" at bounding box center [424, 424] width 713 height 162
click at [451, 401] on button "button" at bounding box center [425, 424] width 92 height 53
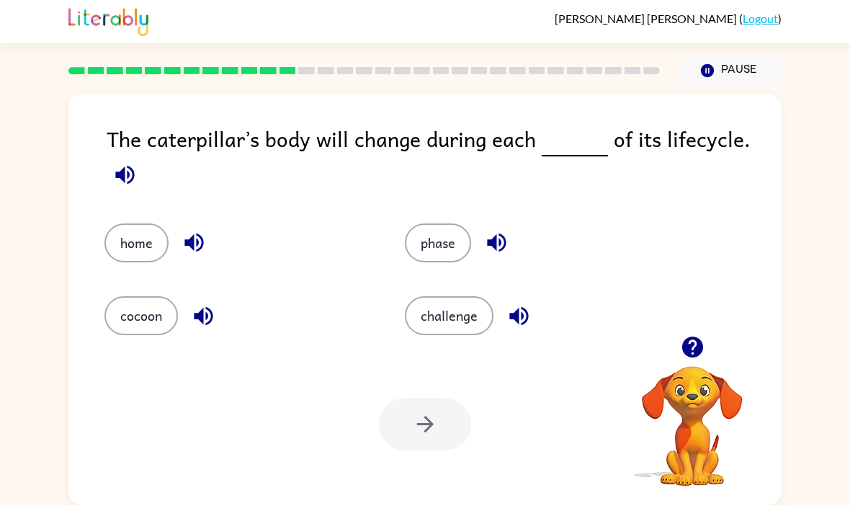
click at [420, 224] on button "phase" at bounding box center [438, 243] width 66 height 39
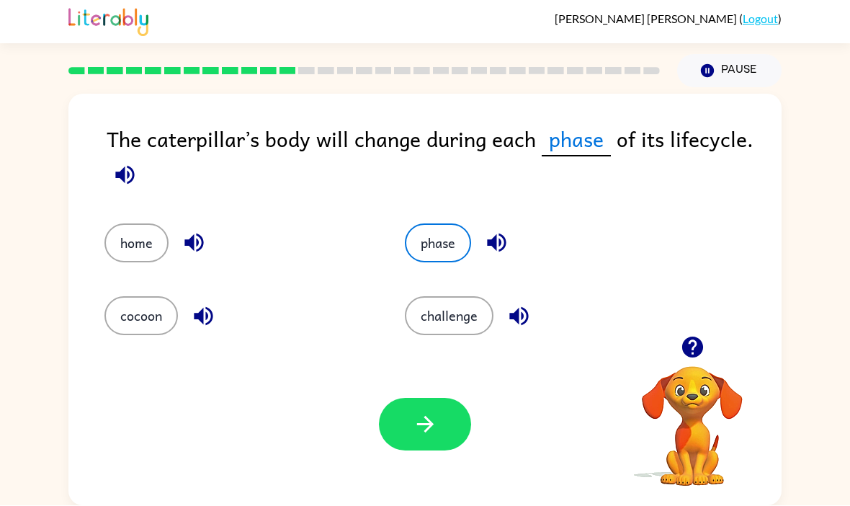
click at [439, 398] on button "button" at bounding box center [425, 424] width 92 height 53
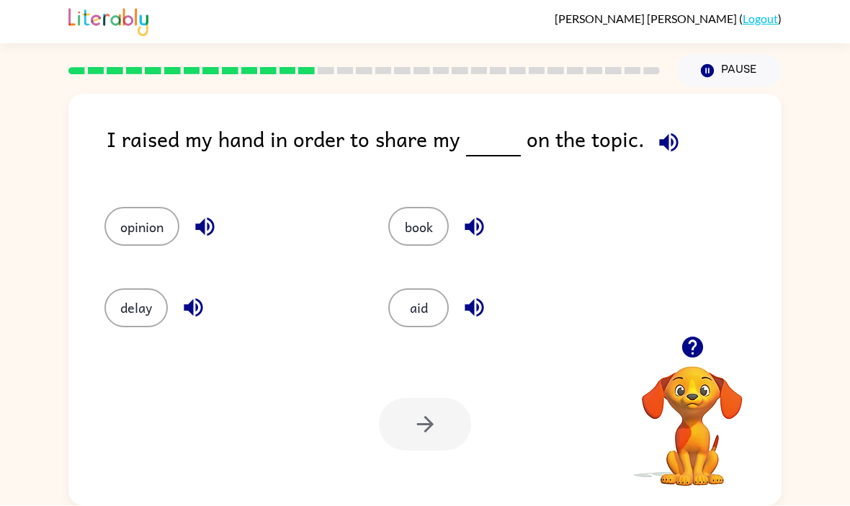
click at [123, 207] on button "opinion" at bounding box center [141, 226] width 75 height 39
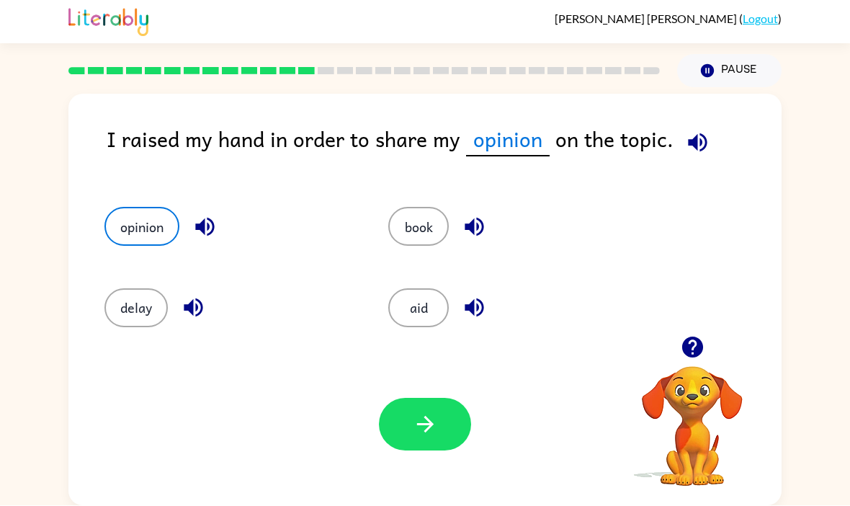
click at [468, 398] on button "button" at bounding box center [425, 424] width 92 height 53
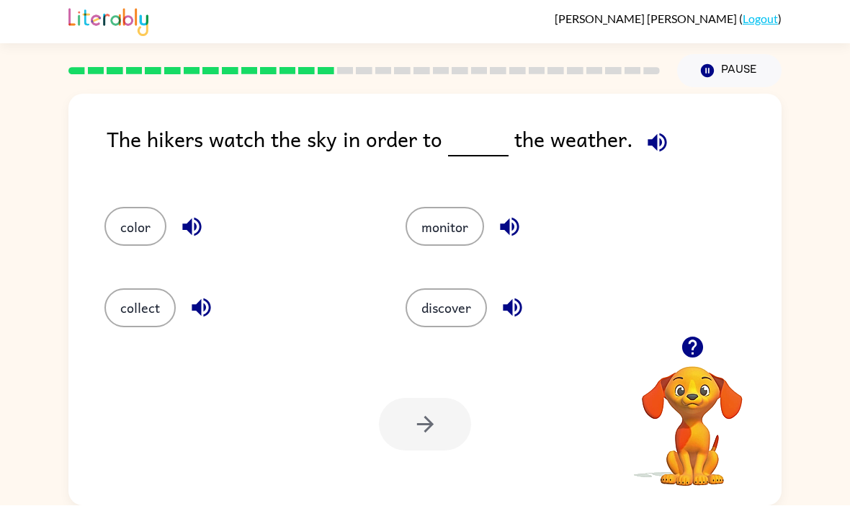
click at [451, 180] on div "monitor" at bounding box center [528, 220] width 301 height 81
click at [441, 207] on button "monitor" at bounding box center [444, 226] width 78 height 39
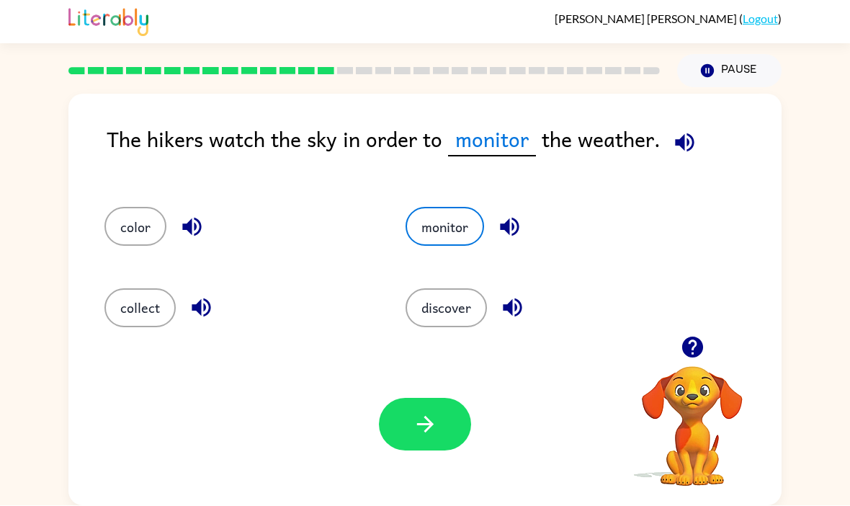
click at [472, 421] on div "Your browser must support playing .mp4 files to use Literably. Please try using…" at bounding box center [424, 424] width 713 height 162
click at [477, 374] on div "Your browser must support playing .mp4 files to use Literably. Please try using…" at bounding box center [424, 424] width 713 height 162
click at [425, 412] on icon "button" at bounding box center [425, 424] width 25 height 25
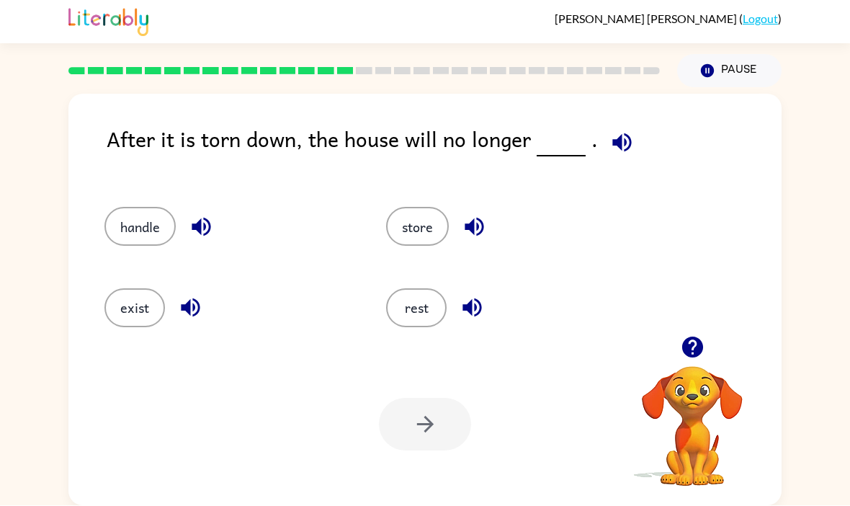
click at [114, 289] on button "exist" at bounding box center [134, 308] width 60 height 39
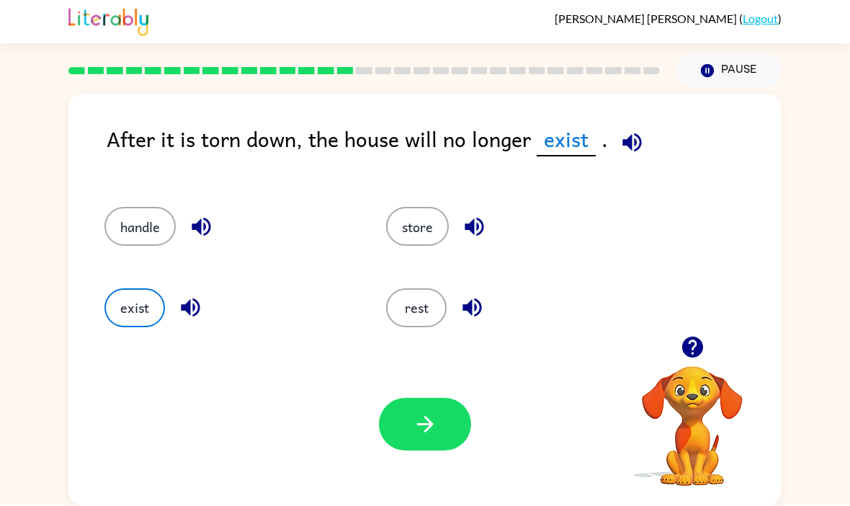
click at [459, 398] on button "button" at bounding box center [425, 424] width 92 height 53
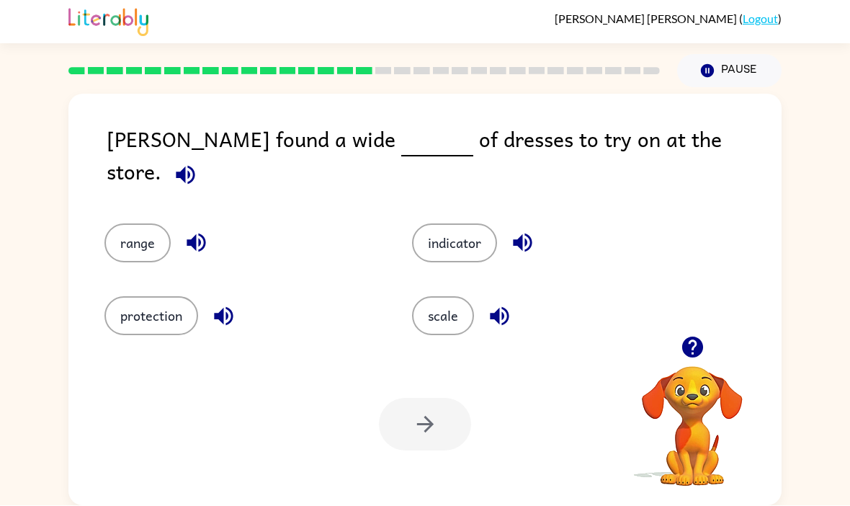
click at [457, 297] on button "scale" at bounding box center [443, 316] width 62 height 39
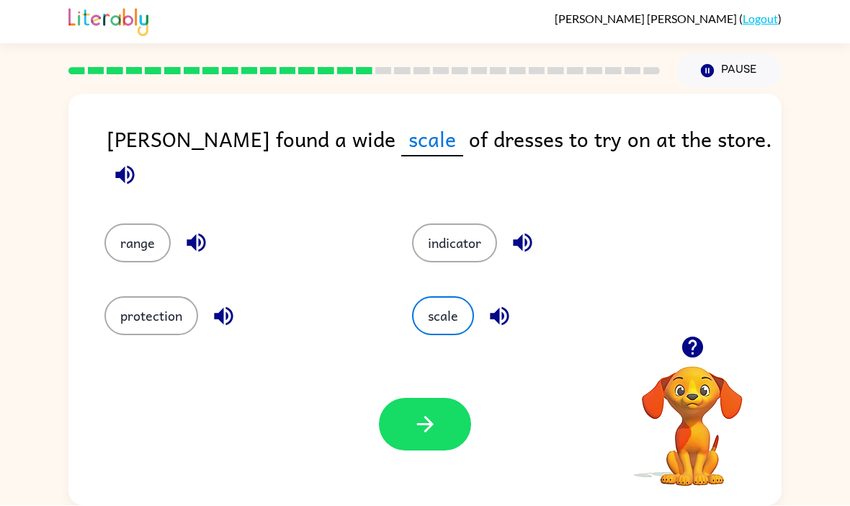
click at [453, 224] on button "indicator" at bounding box center [454, 243] width 85 height 39
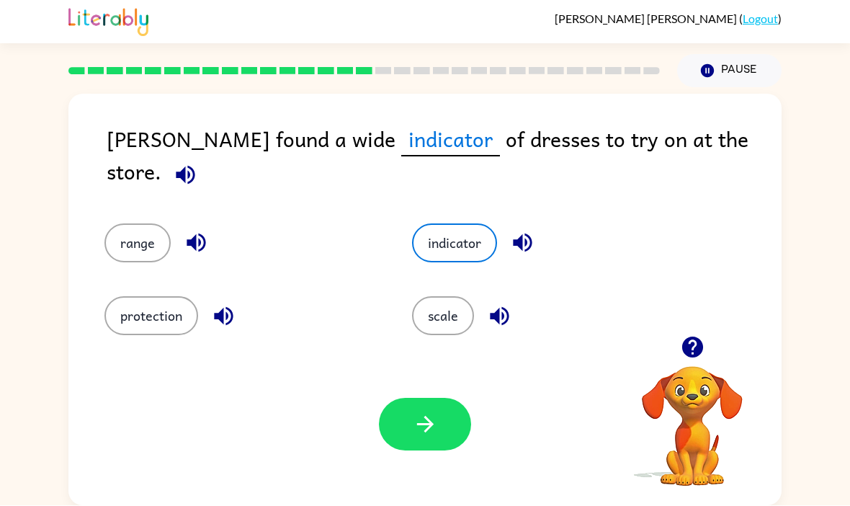
click at [444, 297] on button "scale" at bounding box center [443, 316] width 62 height 39
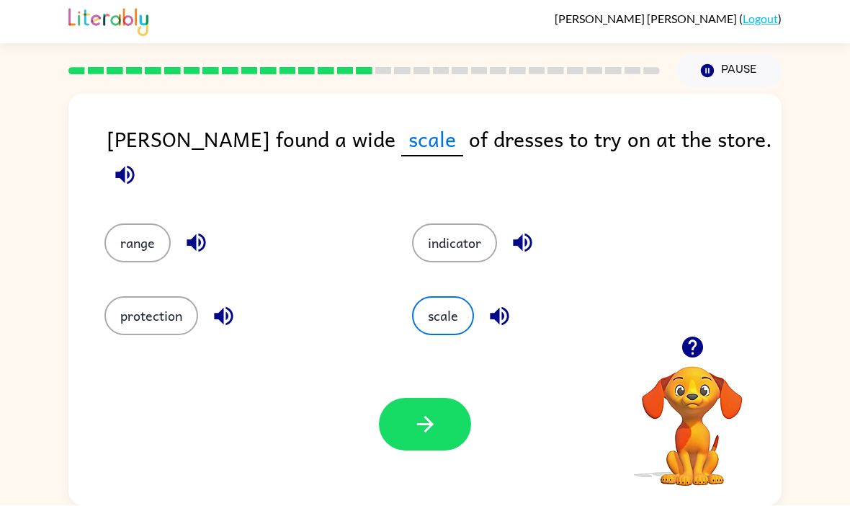
click at [449, 224] on button "indicator" at bounding box center [454, 243] width 85 height 39
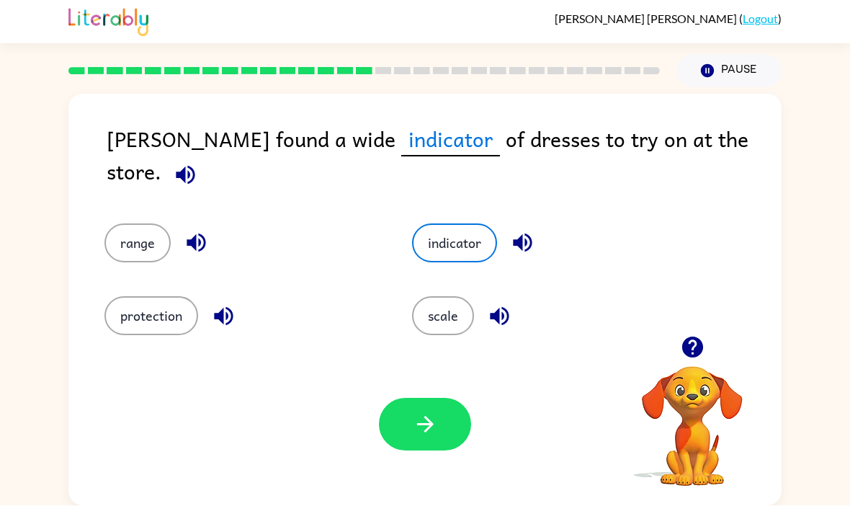
click at [433, 297] on button "scale" at bounding box center [443, 316] width 62 height 39
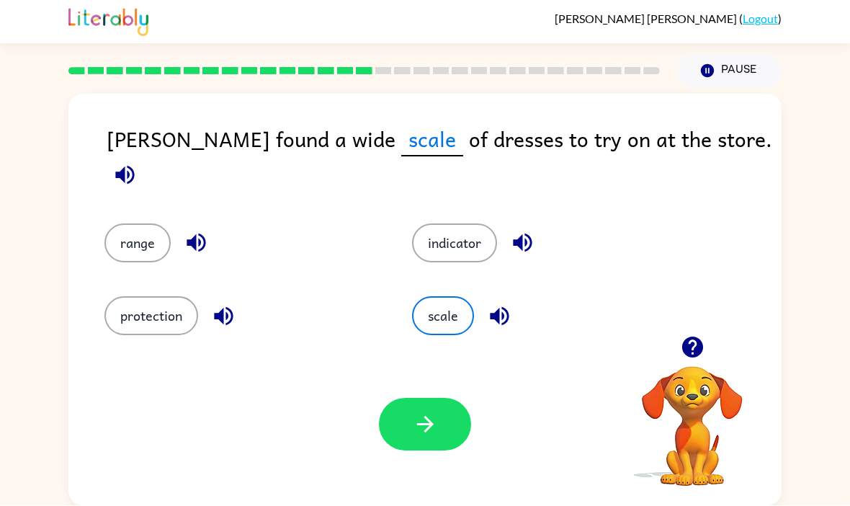
click at [435, 224] on button "indicator" at bounding box center [454, 243] width 85 height 39
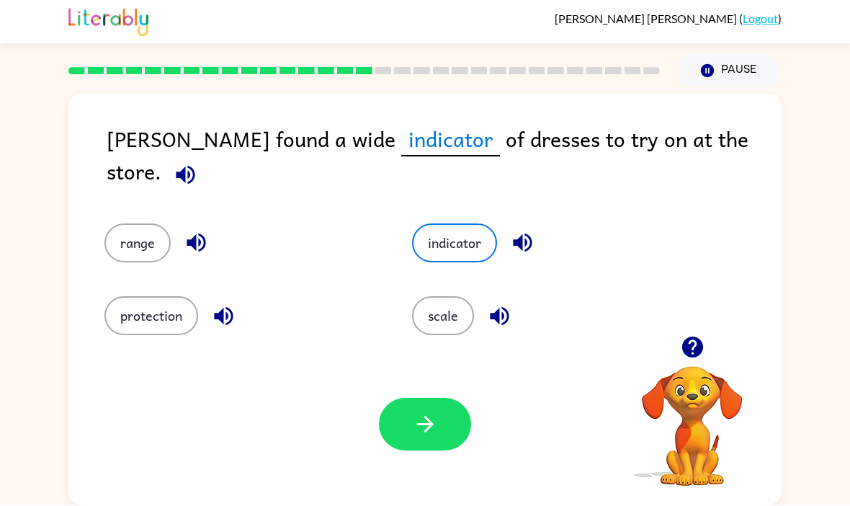
click at [431, 297] on button "scale" at bounding box center [443, 316] width 62 height 39
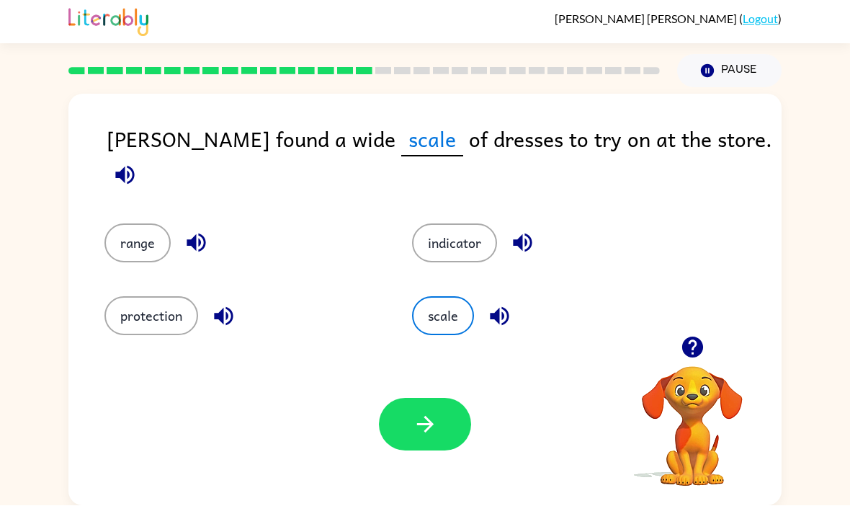
click at [440, 224] on button "indicator" at bounding box center [454, 243] width 85 height 39
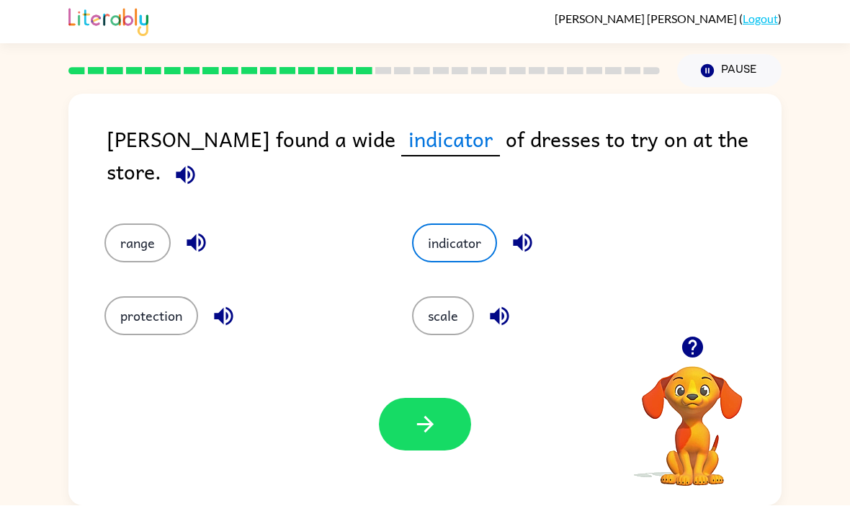
click at [439, 297] on button "scale" at bounding box center [443, 316] width 62 height 39
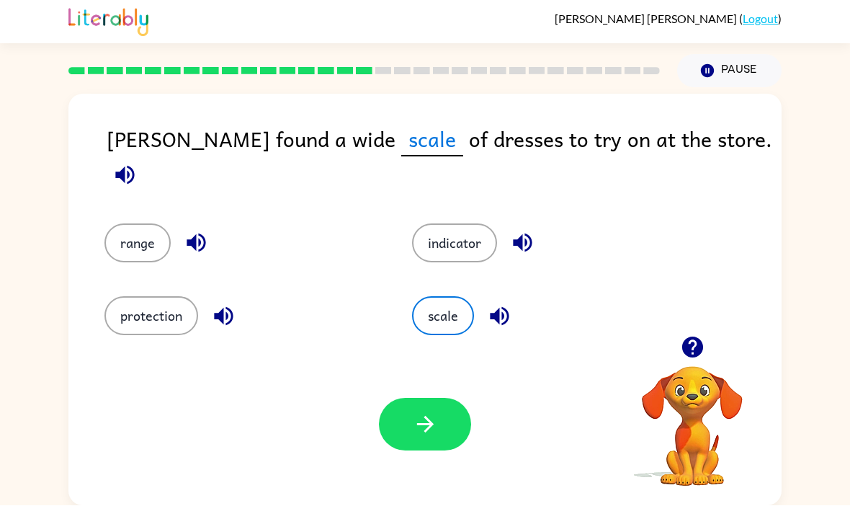
click at [458, 224] on button "indicator" at bounding box center [454, 243] width 85 height 39
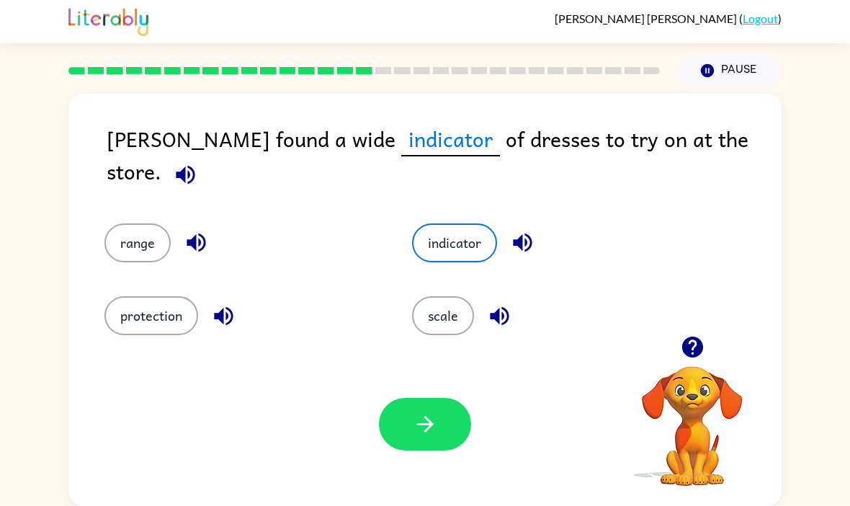
click at [529, 230] on icon "button" at bounding box center [522, 242] width 25 height 25
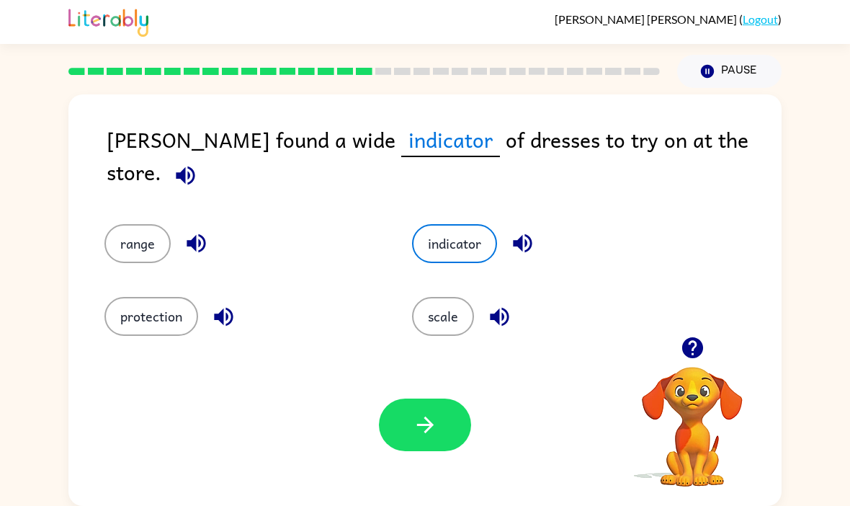
click at [522, 234] on icon "button" at bounding box center [522, 243] width 19 height 19
click at [519, 230] on icon "button" at bounding box center [522, 242] width 25 height 25
click at [518, 230] on icon "button" at bounding box center [522, 242] width 25 height 25
click at [544, 224] on div "indicator" at bounding box center [549, 243] width 274 height 39
click at [529, 230] on icon "button" at bounding box center [522, 242] width 25 height 25
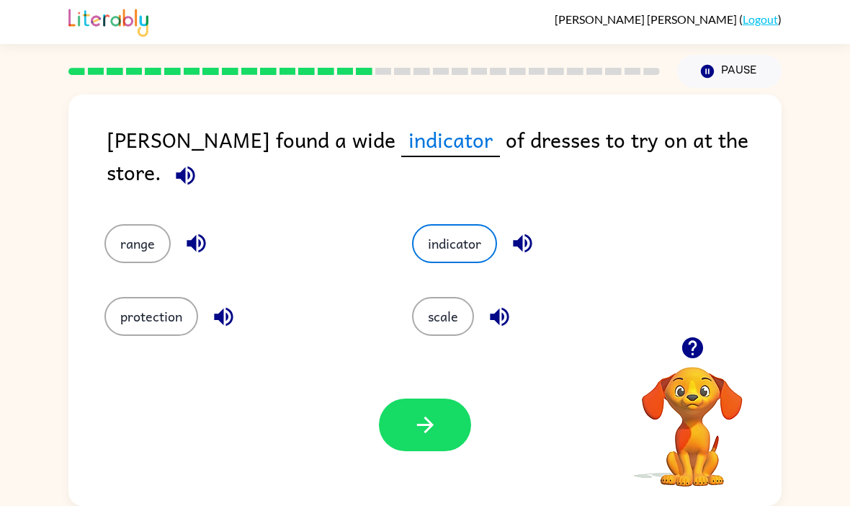
click at [529, 230] on icon "button" at bounding box center [522, 242] width 25 height 25
click at [117, 197] on div "range" at bounding box center [230, 233] width 307 height 73
click at [138, 224] on button "range" at bounding box center [137, 243] width 66 height 39
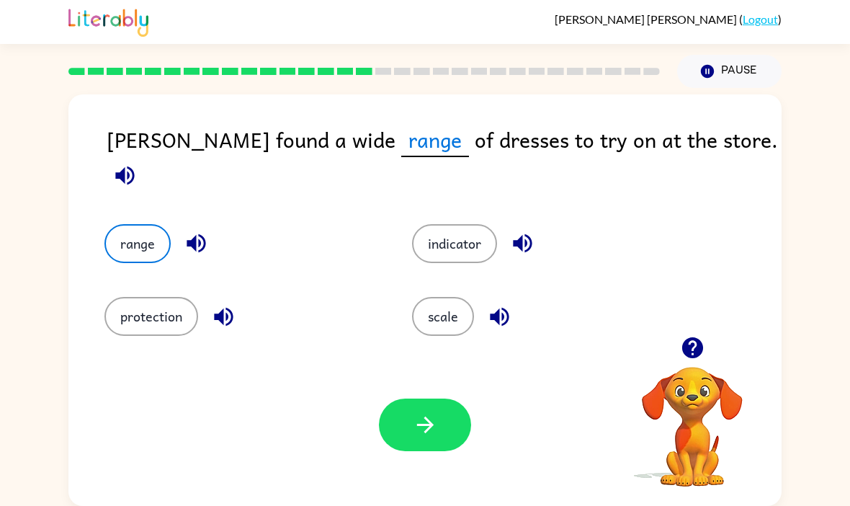
click at [148, 277] on div "protection" at bounding box center [230, 305] width 307 height 73
click at [123, 235] on button "range" at bounding box center [137, 243] width 66 height 39
click at [385, 421] on button "button" at bounding box center [425, 424] width 92 height 53
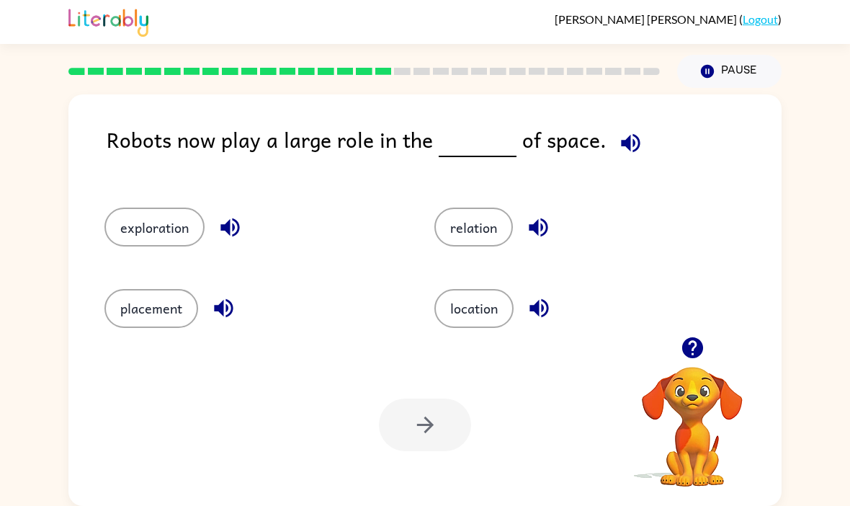
click at [132, 334] on div "placement" at bounding box center [242, 301] width 330 height 81
click at [129, 231] on button "exploration" at bounding box center [154, 226] width 100 height 39
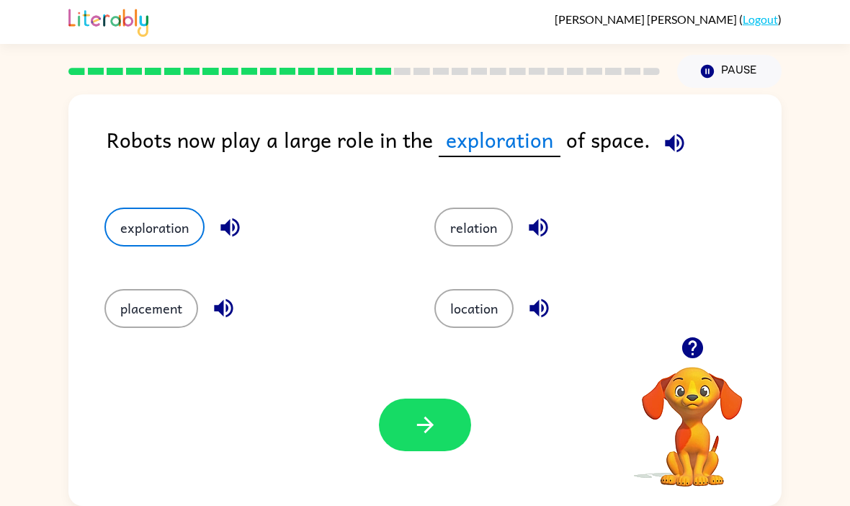
click at [407, 442] on button "button" at bounding box center [425, 424] width 92 height 53
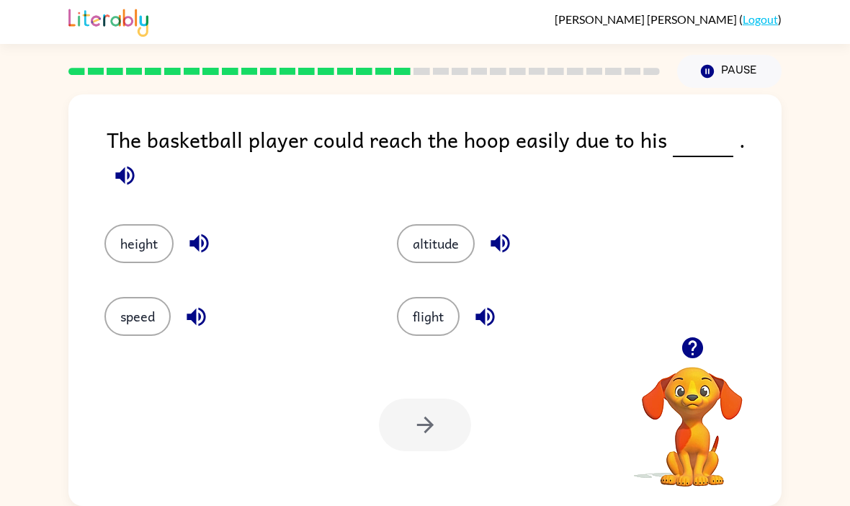
click at [116, 229] on button "height" at bounding box center [138, 243] width 69 height 39
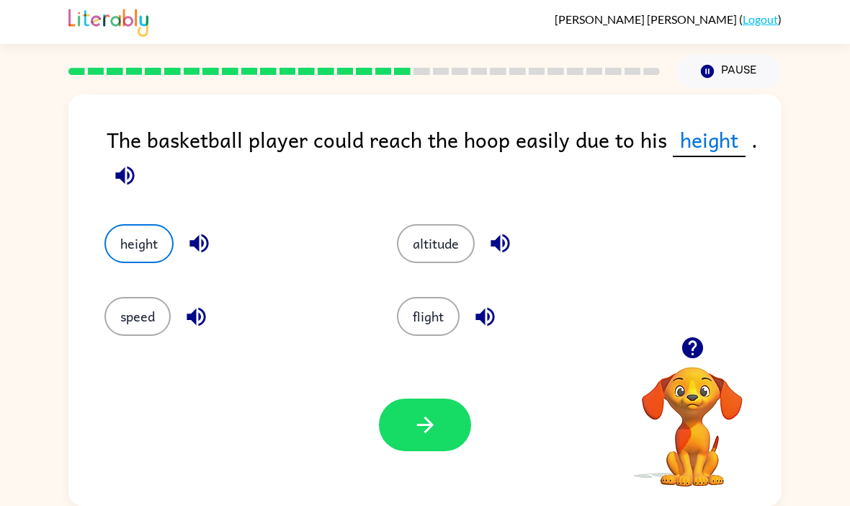
click at [441, 436] on button "button" at bounding box center [425, 424] width 92 height 53
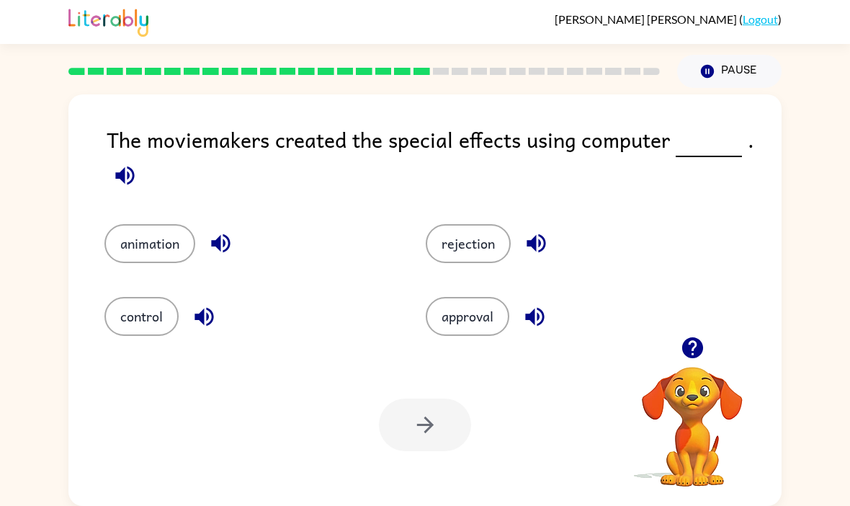
click at [125, 255] on button "animation" at bounding box center [149, 243] width 91 height 39
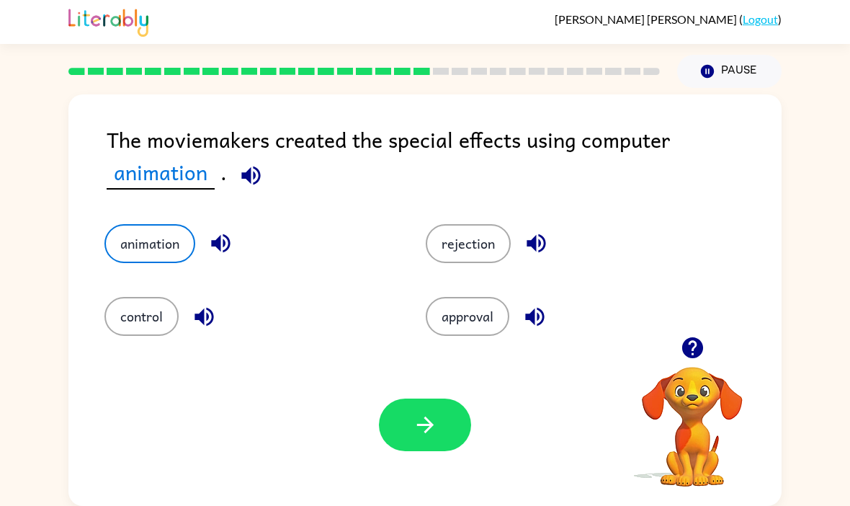
click at [388, 416] on button "button" at bounding box center [425, 424] width 92 height 53
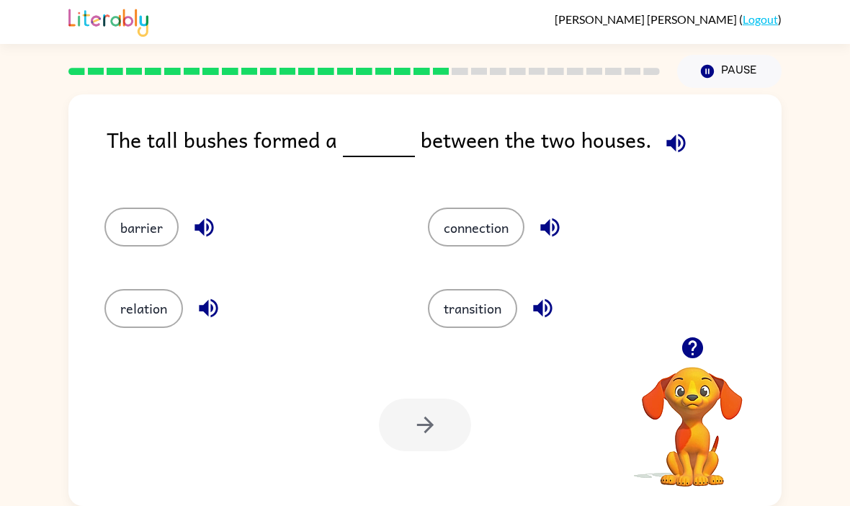
click at [112, 225] on button "barrier" at bounding box center [141, 226] width 74 height 39
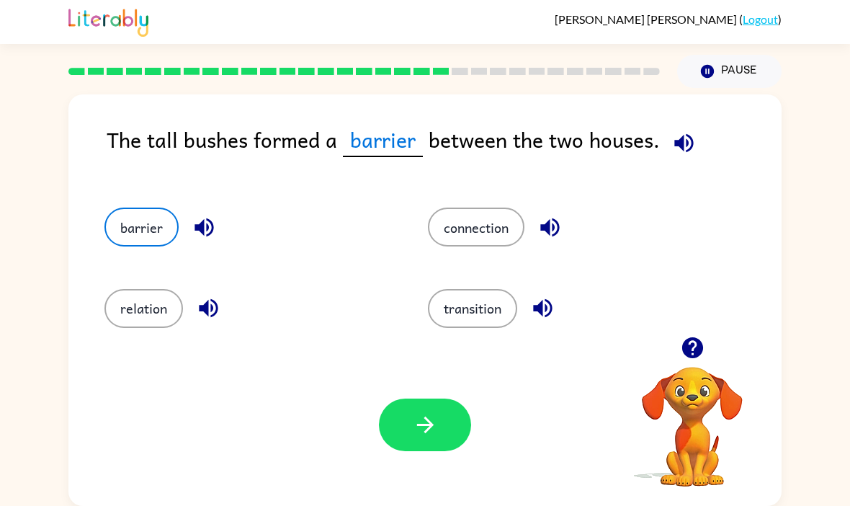
click at [400, 415] on button "button" at bounding box center [425, 424] width 92 height 53
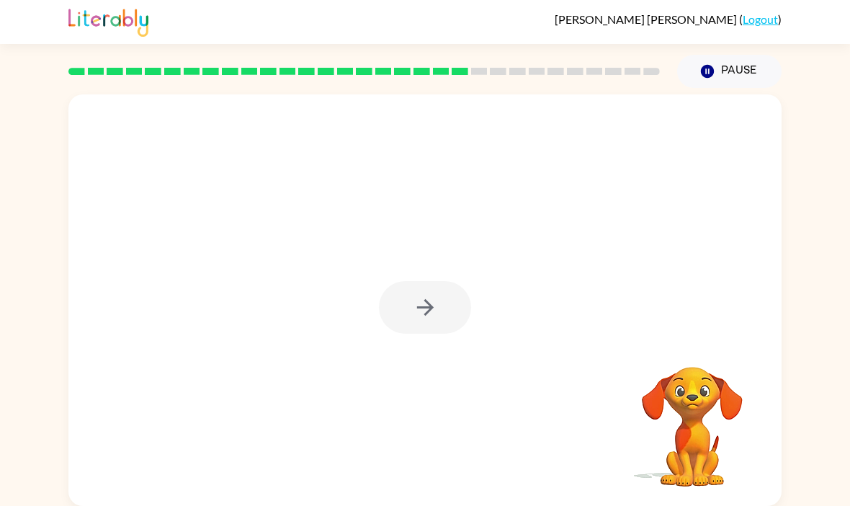
click at [422, 308] on div at bounding box center [425, 307] width 92 height 53
click at [421, 307] on div at bounding box center [425, 307] width 92 height 53
click at [417, 320] on div at bounding box center [425, 307] width 92 height 53
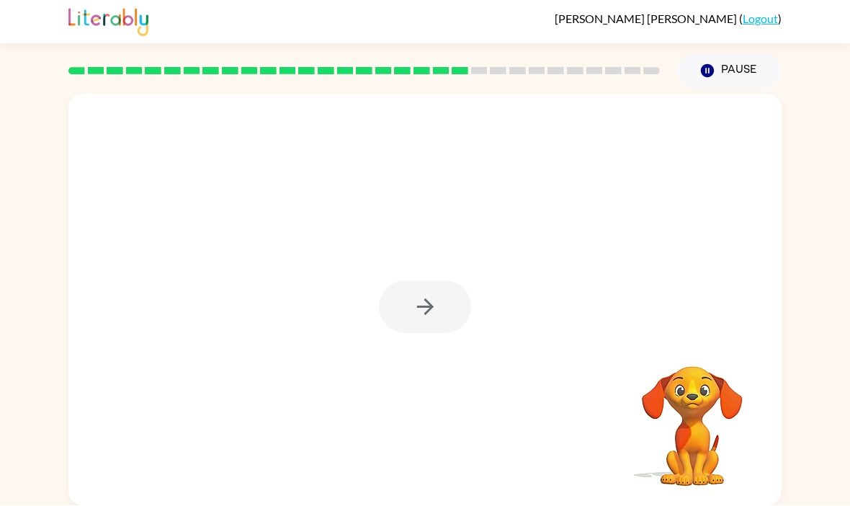
scroll to position [11, 0]
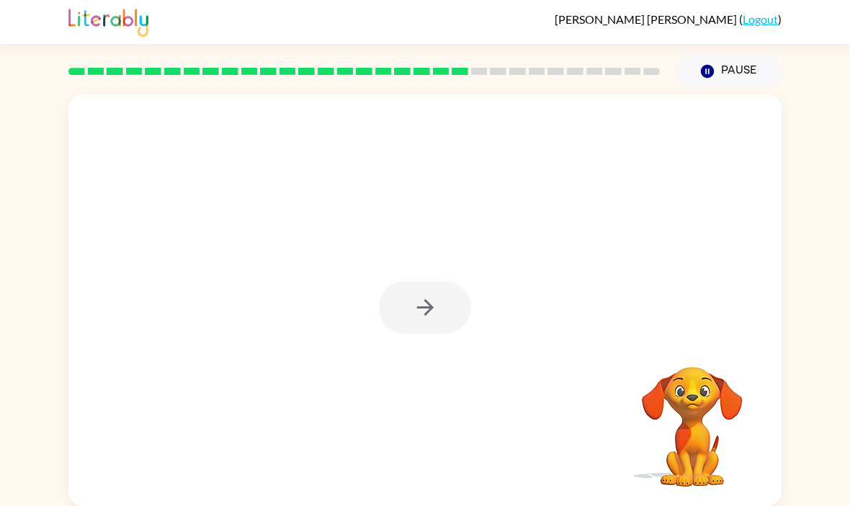
click at [402, 281] on button "button" at bounding box center [425, 307] width 92 height 53
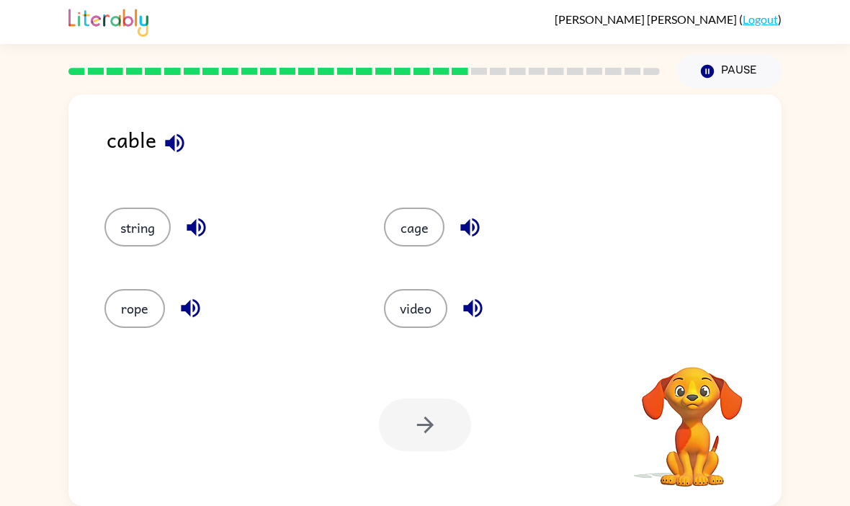
click at [412, 289] on button "video" at bounding box center [415, 308] width 63 height 39
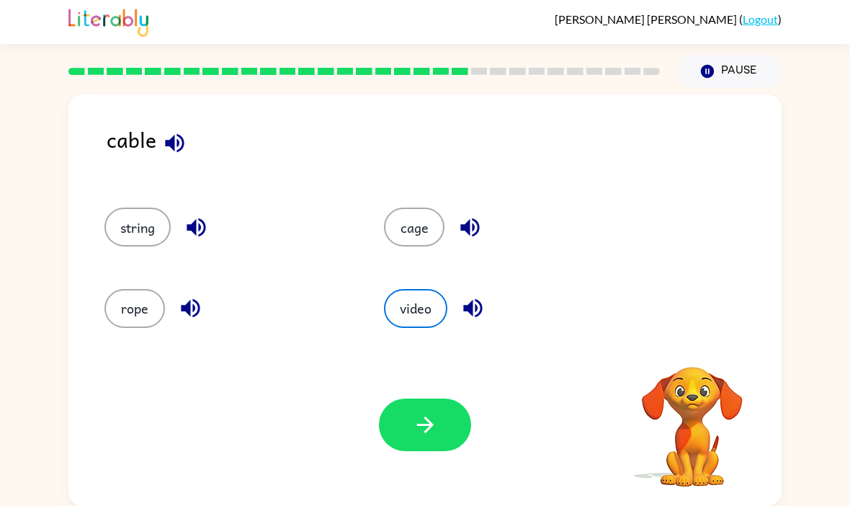
click at [413, 297] on button "video" at bounding box center [415, 308] width 63 height 39
click at [414, 310] on button "video" at bounding box center [415, 308] width 63 height 39
click at [414, 309] on button "video" at bounding box center [415, 308] width 63 height 39
click at [403, 315] on button "video" at bounding box center [415, 308] width 63 height 39
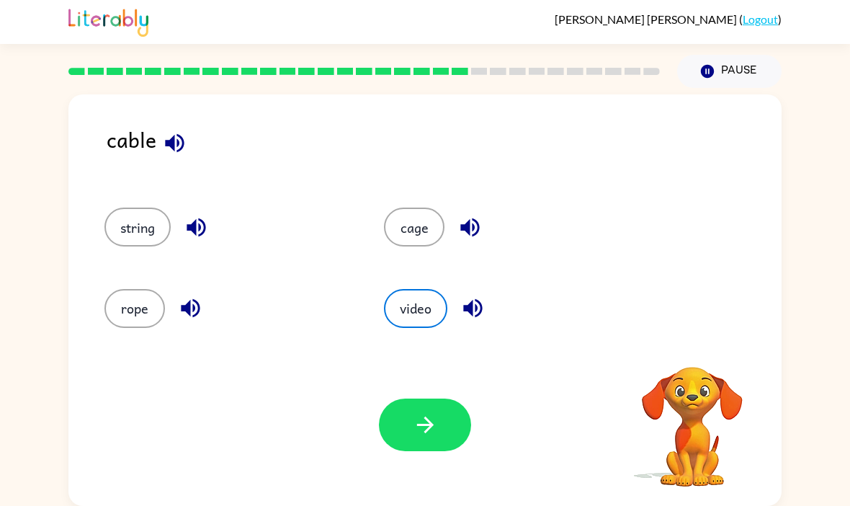
click at [402, 314] on button "video" at bounding box center [415, 308] width 63 height 39
click at [436, 289] on button "video" at bounding box center [415, 308] width 63 height 39
click at [443, 289] on button "video" at bounding box center [415, 308] width 63 height 39
click at [442, 289] on button "video" at bounding box center [415, 308] width 63 height 39
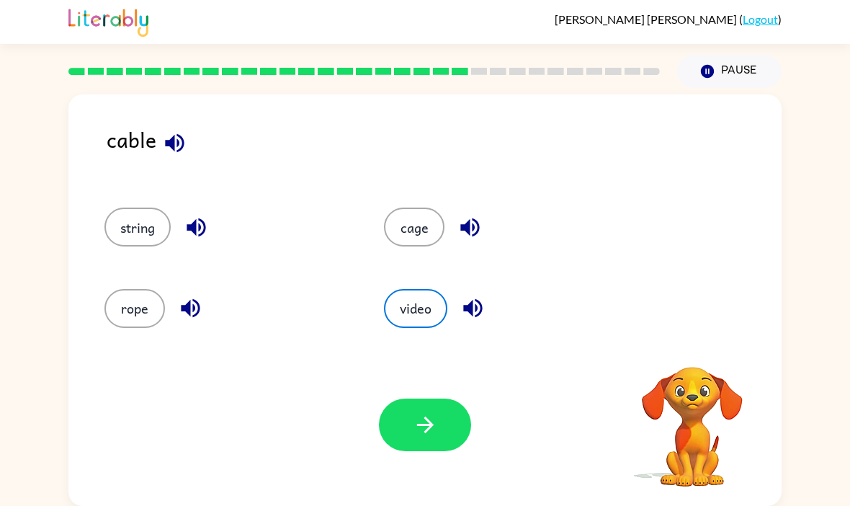
click at [444, 289] on button "video" at bounding box center [415, 308] width 63 height 39
click at [446, 290] on div "video" at bounding box center [507, 308] width 246 height 39
click at [408, 289] on button "video" at bounding box center [415, 308] width 63 height 39
click at [440, 271] on div "video" at bounding box center [495, 301] width 279 height 81
click at [419, 274] on div "video" at bounding box center [495, 301] width 279 height 81
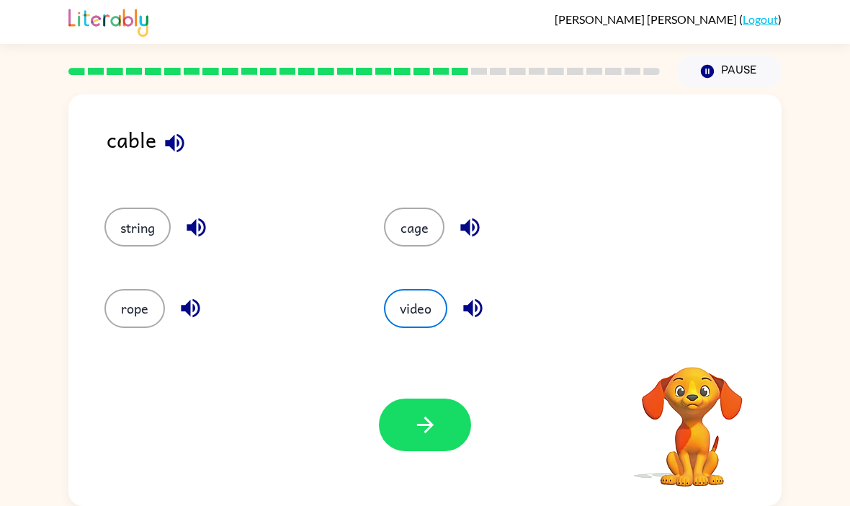
click at [469, 310] on icon "button" at bounding box center [472, 307] width 25 height 25
click at [153, 289] on button "rope" at bounding box center [134, 308] width 60 height 39
click at [441, 400] on button "button" at bounding box center [425, 424] width 92 height 53
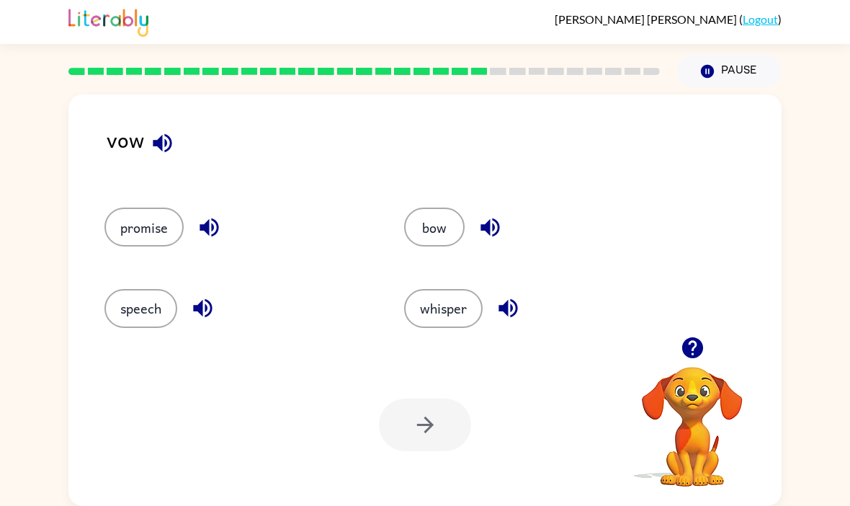
click at [127, 233] on button "promise" at bounding box center [143, 226] width 79 height 39
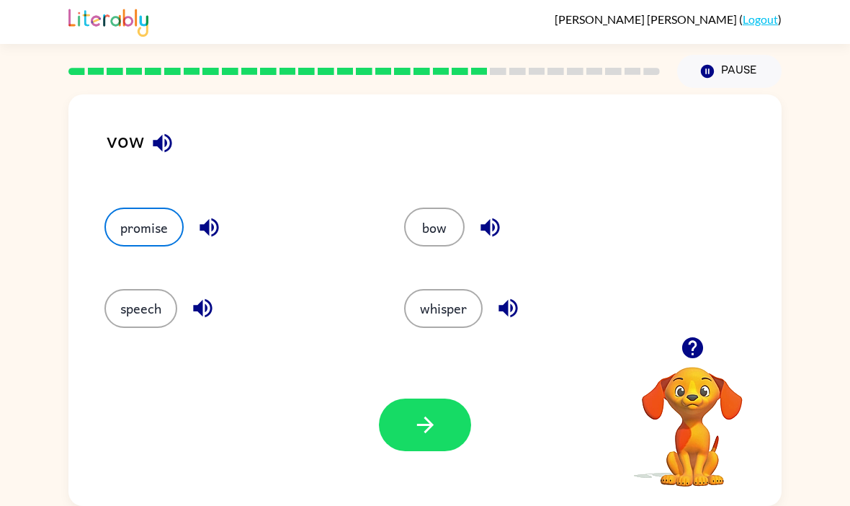
click at [481, 428] on div "Your browser must support playing .mp4 files to use Literably. Please try using…" at bounding box center [424, 424] width 713 height 162
click at [408, 441] on button "button" at bounding box center [425, 424] width 92 height 53
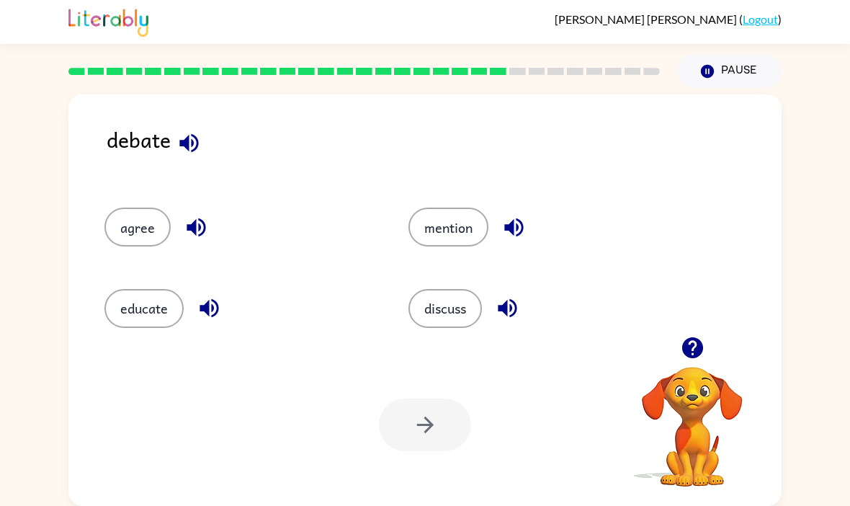
click at [129, 220] on button "agree" at bounding box center [137, 226] width 66 height 39
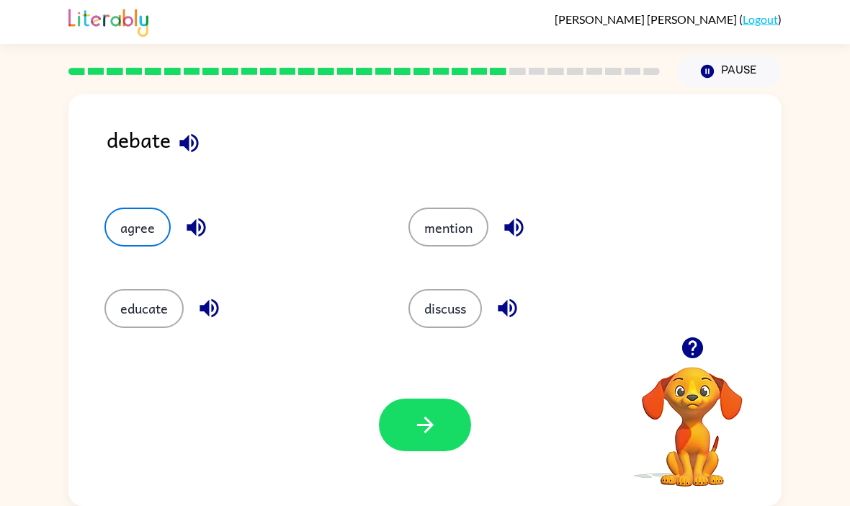
click at [470, 317] on button "discuss" at bounding box center [444, 308] width 73 height 39
click at [418, 412] on icon "button" at bounding box center [425, 424] width 25 height 25
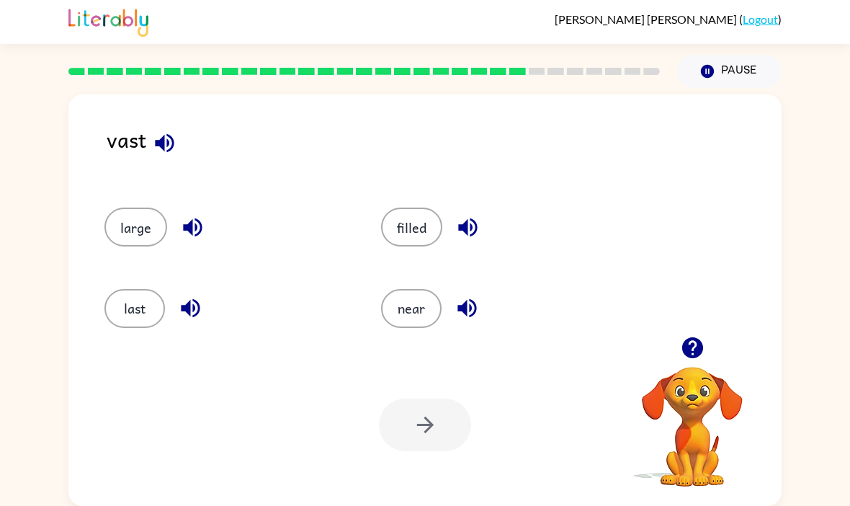
click at [431, 300] on button "near" at bounding box center [411, 308] width 60 height 39
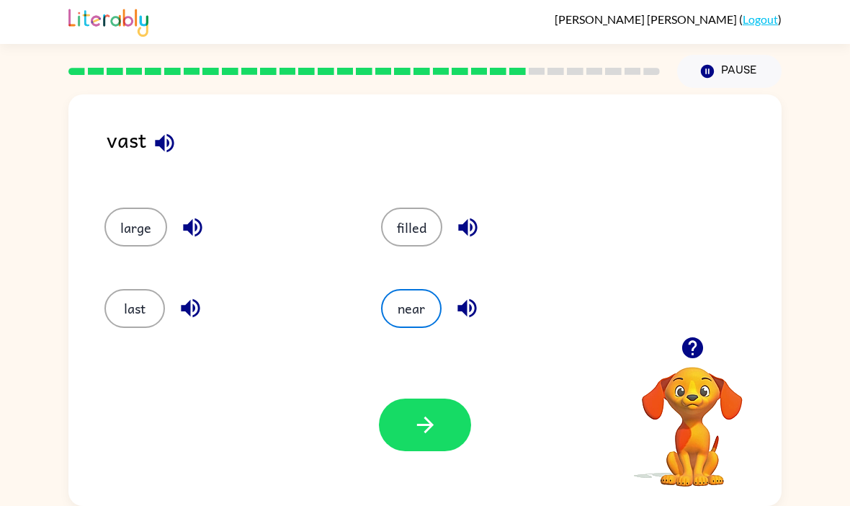
click at [437, 371] on div "Your browser must support playing .mp4 files to use Literably. Please try using…" at bounding box center [424, 424] width 713 height 162
click at [436, 370] on div "Your browser must support playing .mp4 files to use Literably. Please try using…" at bounding box center [424, 424] width 713 height 162
click at [414, 400] on button "button" at bounding box center [425, 424] width 92 height 53
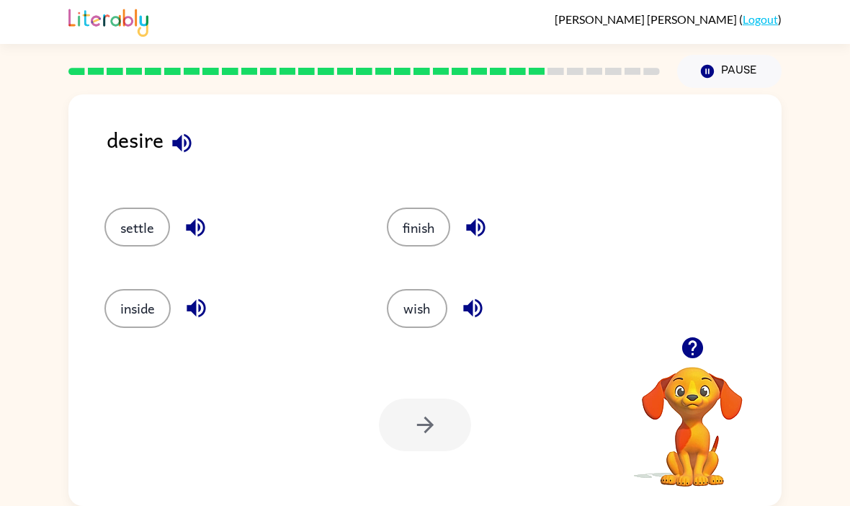
click at [429, 292] on button "wish" at bounding box center [417, 308] width 60 height 39
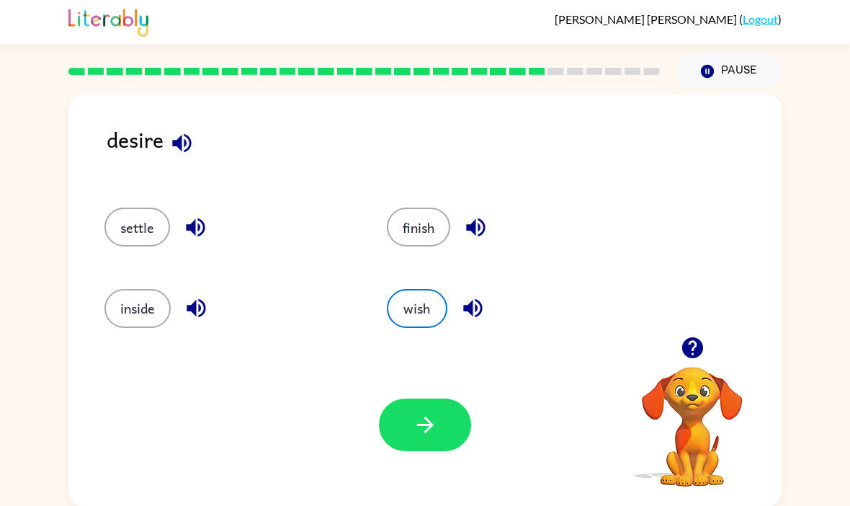
click at [441, 420] on button "button" at bounding box center [425, 424] width 92 height 53
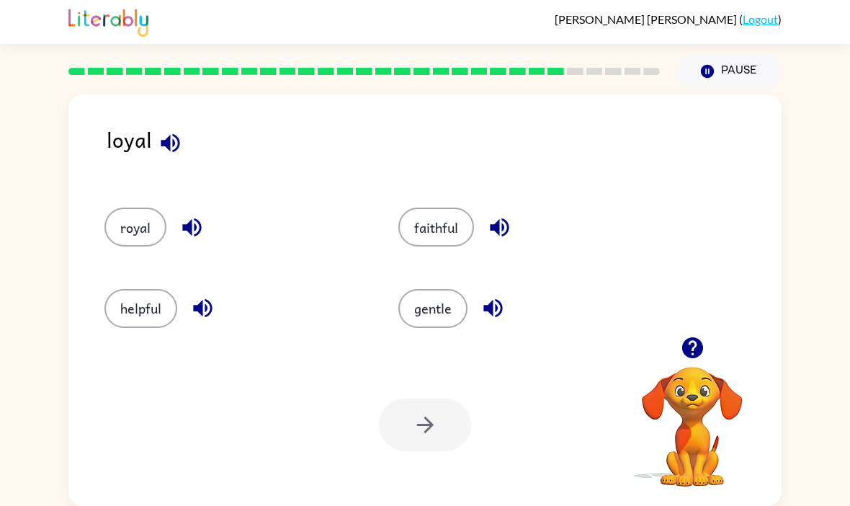
click at [145, 294] on button "helpful" at bounding box center [140, 308] width 73 height 39
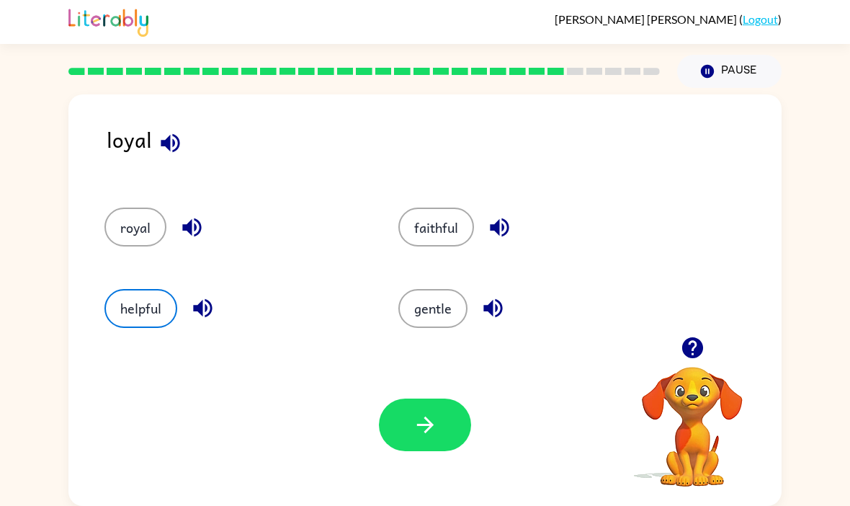
click at [465, 428] on button "button" at bounding box center [425, 424] width 92 height 53
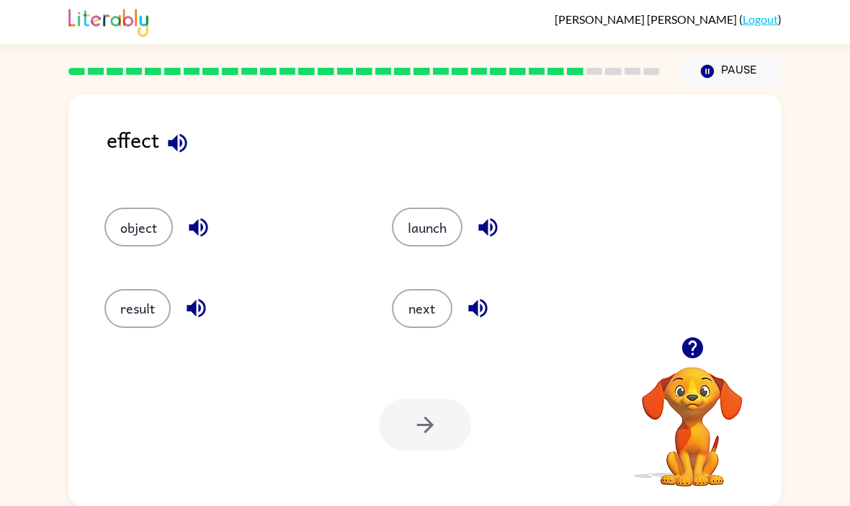
click at [95, 305] on div "result" at bounding box center [220, 301] width 287 height 81
click at [133, 297] on button "result" at bounding box center [137, 308] width 66 height 39
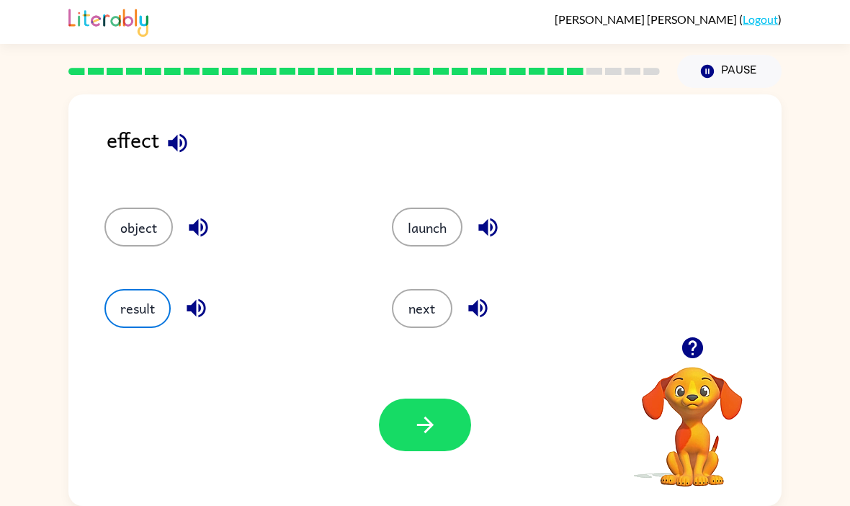
click at [400, 404] on button "button" at bounding box center [425, 424] width 92 height 53
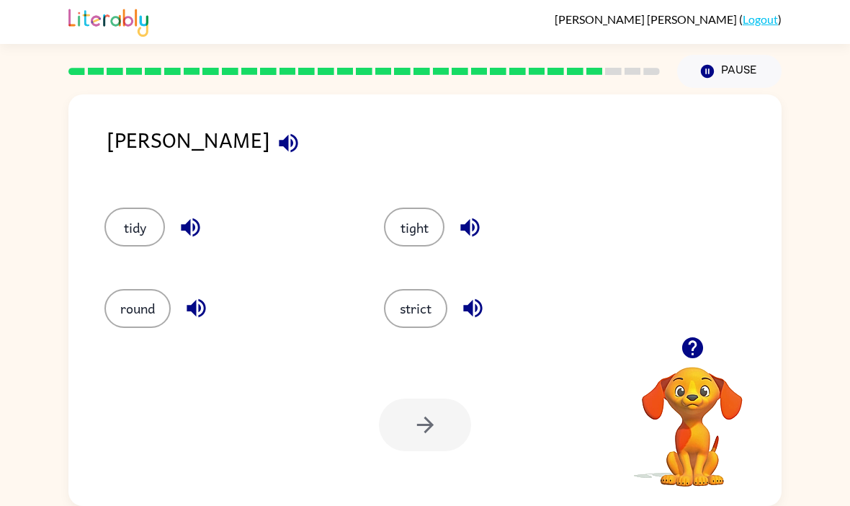
click at [124, 250] on div "tidy" at bounding box center [216, 220] width 279 height 81
click at [116, 215] on button "tidy" at bounding box center [134, 226] width 60 height 39
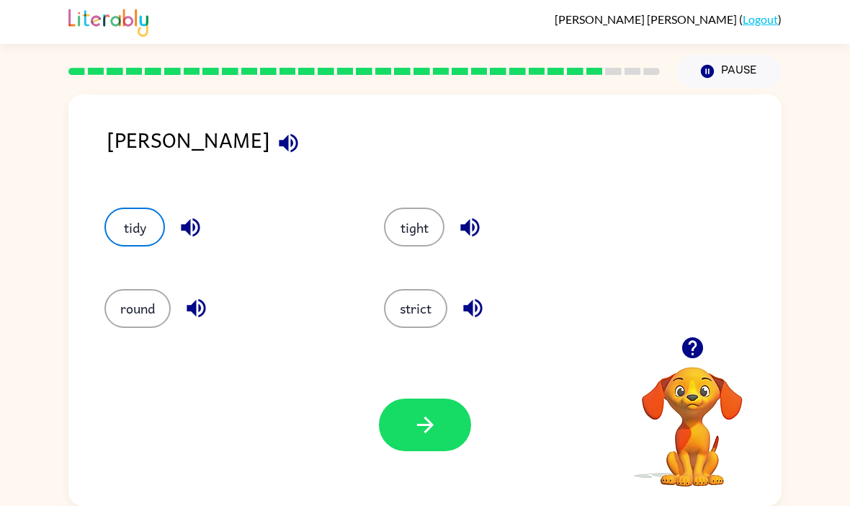
click at [437, 229] on button "tight" at bounding box center [414, 226] width 60 height 39
click at [436, 228] on button "tight" at bounding box center [414, 226] width 60 height 39
click at [110, 220] on button "tidy" at bounding box center [134, 226] width 60 height 39
click at [435, 207] on button "tight" at bounding box center [414, 226] width 60 height 39
click at [113, 212] on button "tidy" at bounding box center [134, 226] width 60 height 39
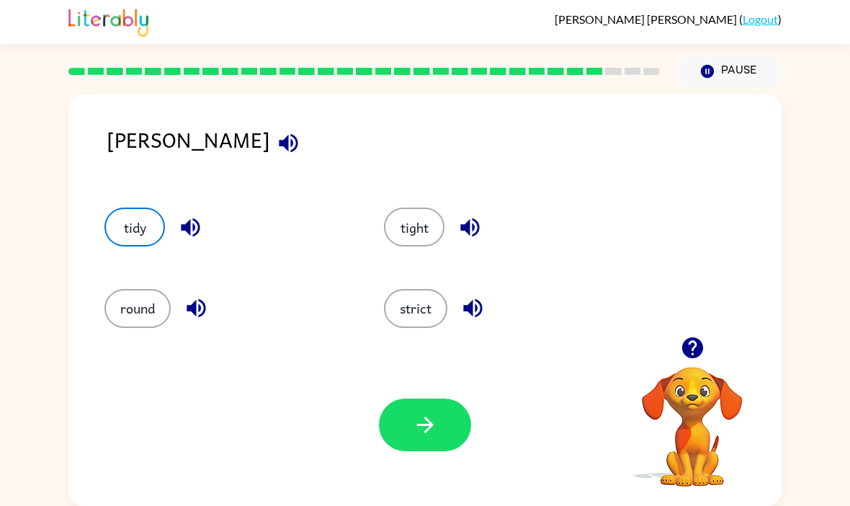
scroll to position [24, 0]
click at [425, 212] on button "tight" at bounding box center [414, 226] width 60 height 39
click at [130, 212] on button "tidy" at bounding box center [134, 226] width 60 height 39
click at [426, 207] on button "tight" at bounding box center [414, 226] width 60 height 39
click at [130, 210] on button "tidy" at bounding box center [134, 226] width 60 height 39
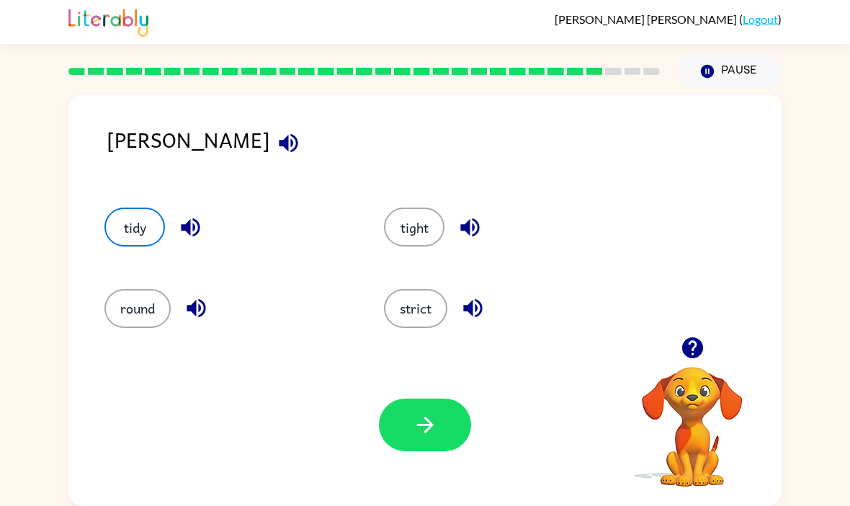
click at [423, 212] on button "tight" at bounding box center [414, 226] width 60 height 39
click at [133, 213] on button "tidy" at bounding box center [134, 226] width 60 height 39
click at [416, 218] on button "tight" at bounding box center [414, 226] width 60 height 39
click at [131, 210] on button "tidy" at bounding box center [134, 226] width 60 height 39
click at [424, 217] on button "tight" at bounding box center [414, 226] width 60 height 39
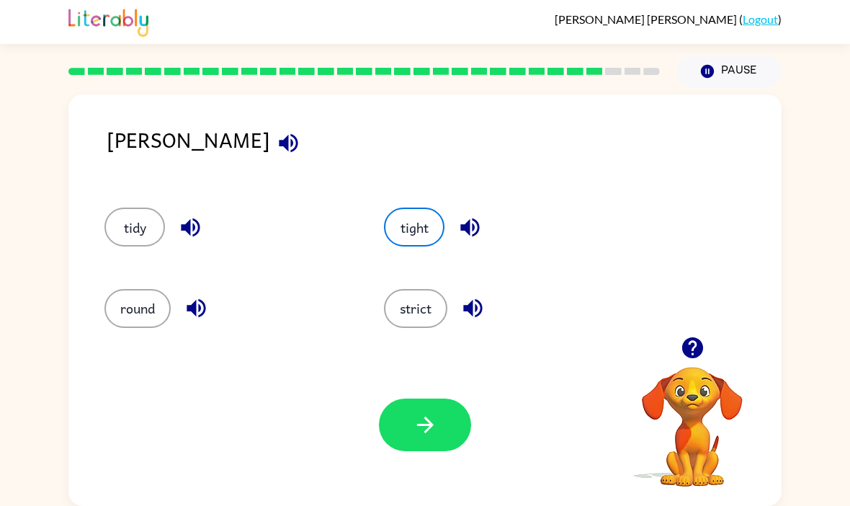
click at [130, 209] on button "tidy" at bounding box center [134, 226] width 60 height 39
click at [441, 211] on button "tight" at bounding box center [414, 226] width 60 height 39
click at [423, 261] on div "strict" at bounding box center [495, 301] width 279 height 81
click at [421, 261] on div "strict" at bounding box center [495, 301] width 279 height 81
click at [418, 238] on div "tight" at bounding box center [495, 220] width 279 height 81
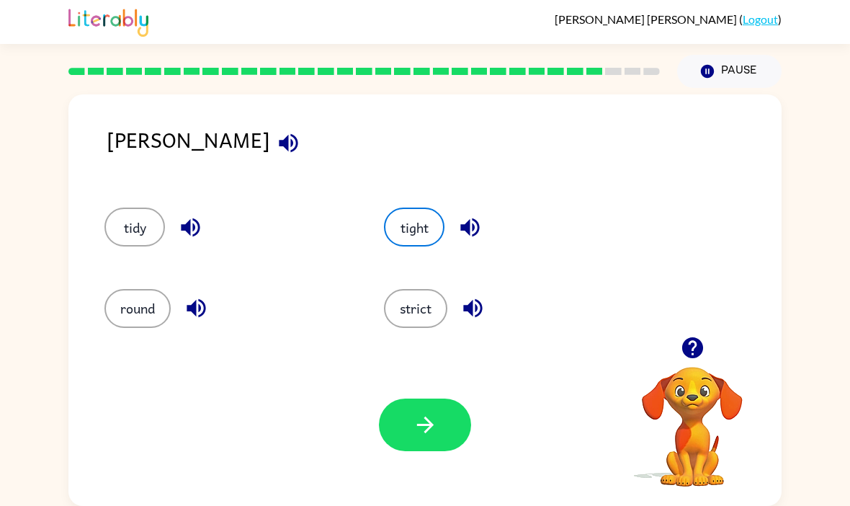
click at [426, 237] on div "tight" at bounding box center [495, 220] width 279 height 81
click at [424, 207] on button "tight" at bounding box center [414, 226] width 60 height 39
click at [423, 207] on button "tight" at bounding box center [414, 226] width 60 height 39
click at [422, 207] on button "tight" at bounding box center [414, 226] width 60 height 39
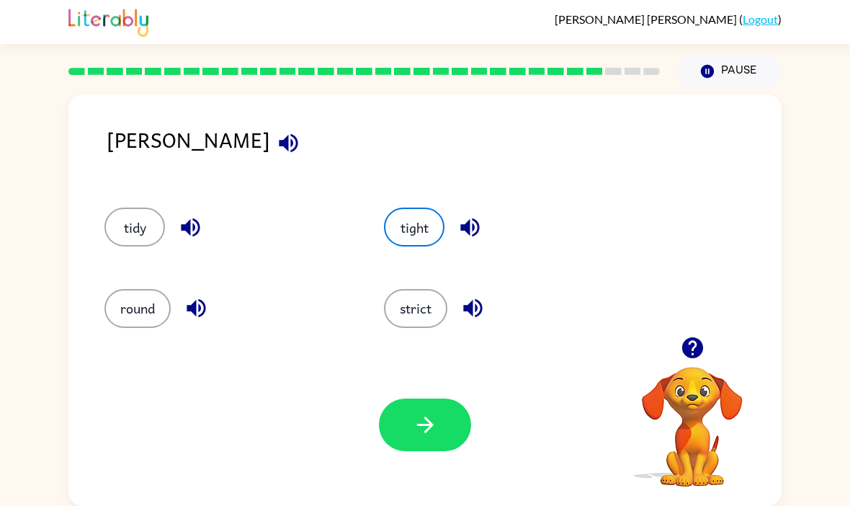
click at [421, 207] on button "tight" at bounding box center [414, 226] width 60 height 39
click at [420, 207] on button "tight" at bounding box center [414, 226] width 60 height 39
click at [143, 215] on button "tidy" at bounding box center [134, 226] width 60 height 39
click at [415, 207] on button "tight" at bounding box center [414, 226] width 60 height 39
click at [135, 222] on button "tidy" at bounding box center [134, 226] width 60 height 39
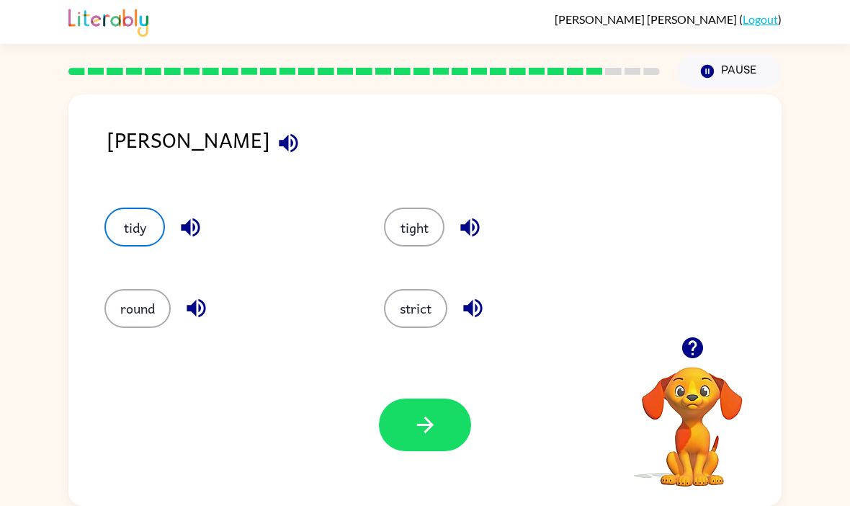
click at [410, 207] on button "tight" at bounding box center [414, 226] width 60 height 39
click at [137, 212] on button "tidy" at bounding box center [134, 226] width 60 height 39
click at [404, 216] on button "tight" at bounding box center [414, 226] width 60 height 39
click at [127, 207] on button "tidy" at bounding box center [134, 226] width 60 height 39
click at [416, 207] on button "tight" at bounding box center [414, 226] width 60 height 39
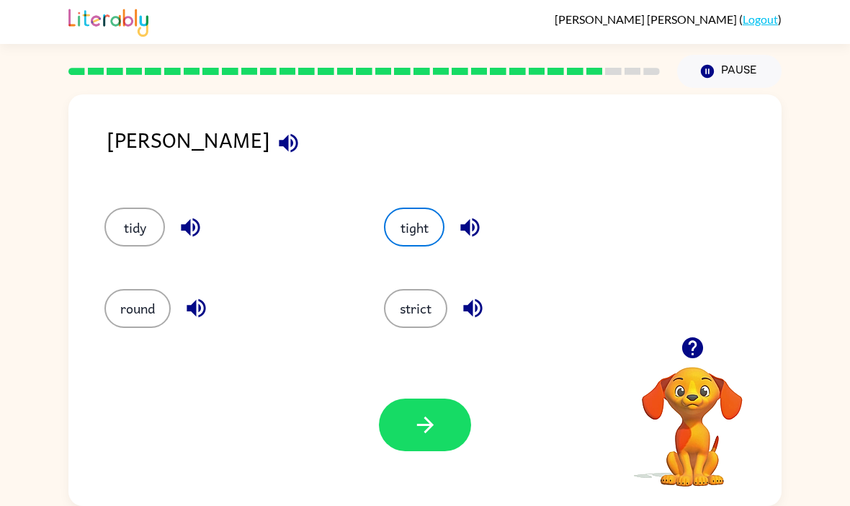
click at [129, 217] on button "tidy" at bounding box center [134, 226] width 60 height 39
click at [427, 207] on button "tight" at bounding box center [414, 226] width 60 height 39
click at [118, 212] on button "tidy" at bounding box center [134, 226] width 60 height 39
click at [441, 207] on button "tight" at bounding box center [414, 226] width 60 height 39
click at [111, 207] on button "tidy" at bounding box center [134, 226] width 60 height 39
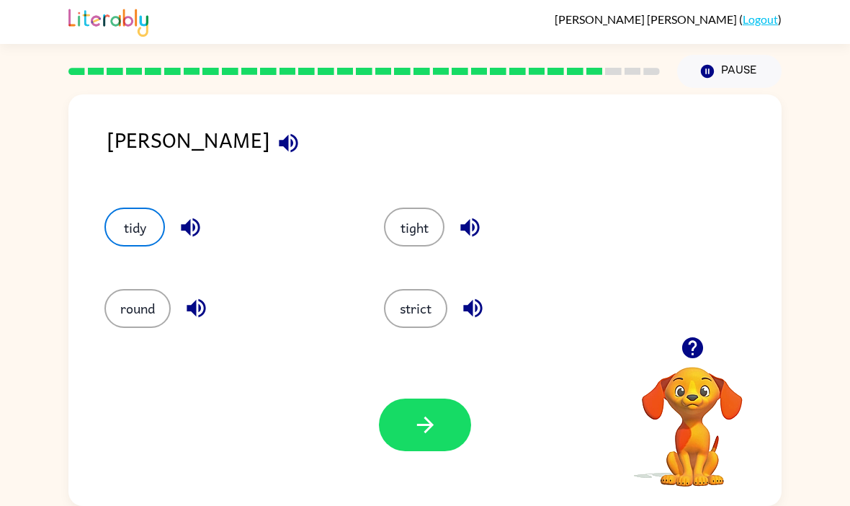
click at [108, 207] on div "tidy" at bounding box center [227, 226] width 246 height 39
click at [441, 207] on button "tight" at bounding box center [414, 226] width 60 height 39
click at [117, 207] on button "tidy" at bounding box center [134, 226] width 60 height 39
click at [123, 207] on button "tidy" at bounding box center [134, 226] width 60 height 39
click at [430, 207] on button "tight" at bounding box center [414, 226] width 60 height 39
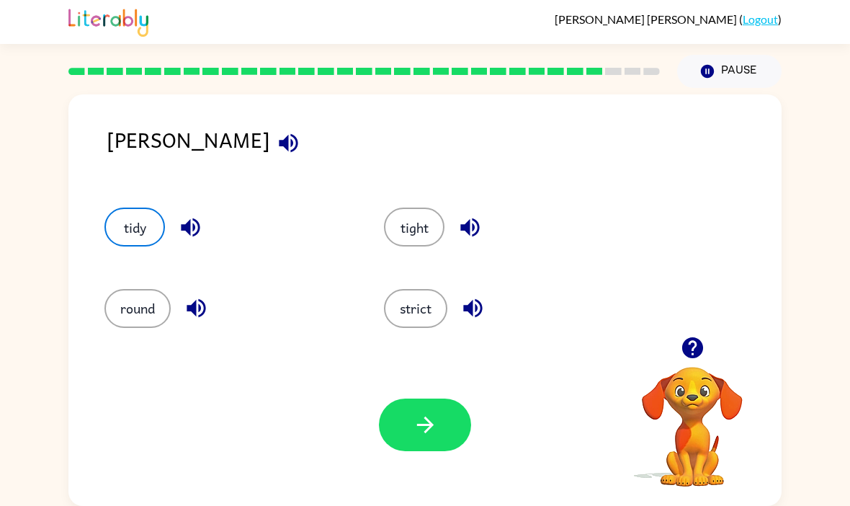
click at [127, 207] on button "tidy" at bounding box center [134, 226] width 60 height 39
click at [430, 207] on button "tight" at bounding box center [414, 226] width 60 height 39
click at [141, 207] on button "tidy" at bounding box center [134, 226] width 60 height 39
click at [140, 207] on button "tidy" at bounding box center [134, 226] width 60 height 39
click at [156, 180] on div "tidy" at bounding box center [216, 220] width 279 height 81
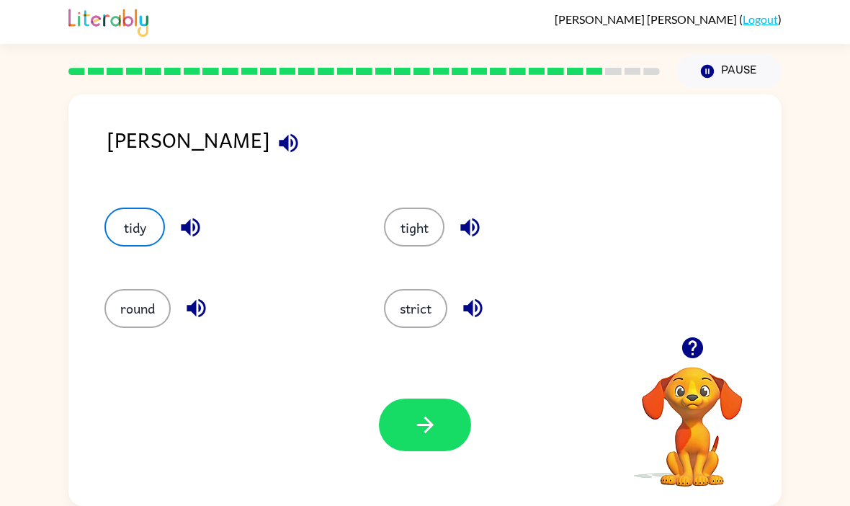
click at [156, 180] on div "tidy" at bounding box center [216, 220] width 279 height 81
click at [421, 211] on button "tight" at bounding box center [414, 226] width 60 height 39
click at [120, 211] on button "tidy" at bounding box center [134, 226] width 60 height 39
click at [125, 207] on button "tidy" at bounding box center [134, 226] width 60 height 39
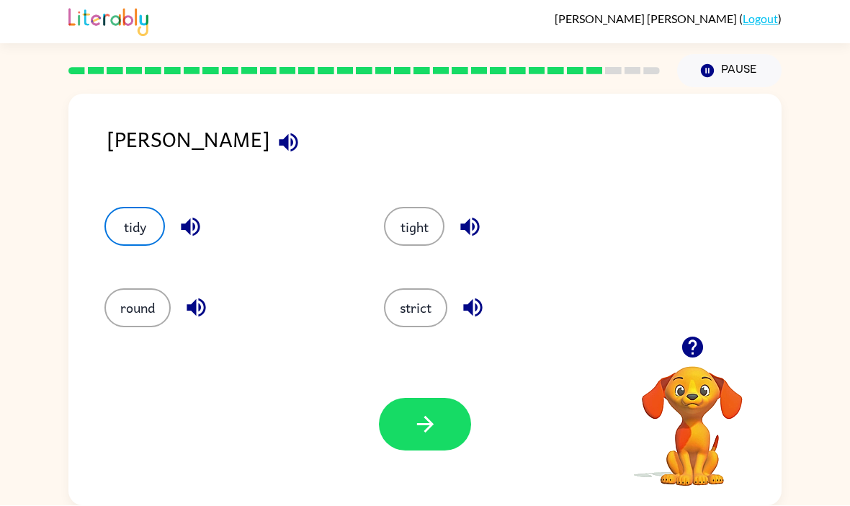
scroll to position [0, 0]
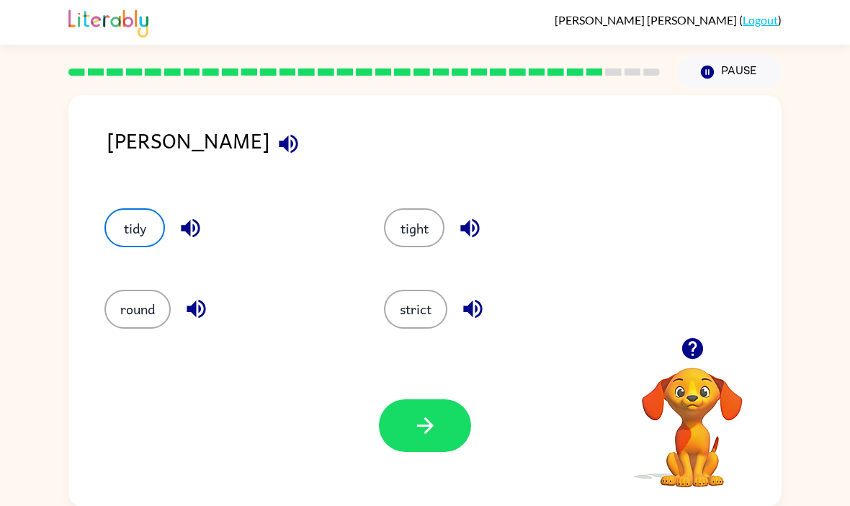
click at [423, 221] on button "tight" at bounding box center [414, 227] width 60 height 39
click at [423, 220] on button "tight" at bounding box center [414, 227] width 60 height 39
click at [376, 244] on div "tight" at bounding box center [495, 221] width 279 height 81
click at [410, 247] on button "tight" at bounding box center [414, 227] width 60 height 39
click at [427, 218] on button "tight" at bounding box center [414, 227] width 60 height 39
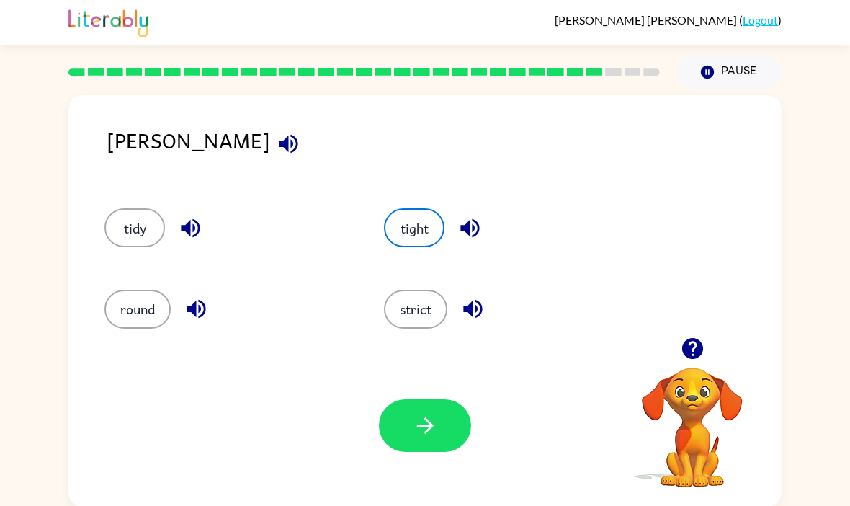
click at [426, 217] on button "tight" at bounding box center [414, 227] width 60 height 39
click at [433, 226] on button "tight" at bounding box center [414, 227] width 60 height 39
click at [425, 224] on button "tight" at bounding box center [414, 227] width 60 height 39
click at [130, 223] on button "tidy" at bounding box center [134, 227] width 60 height 39
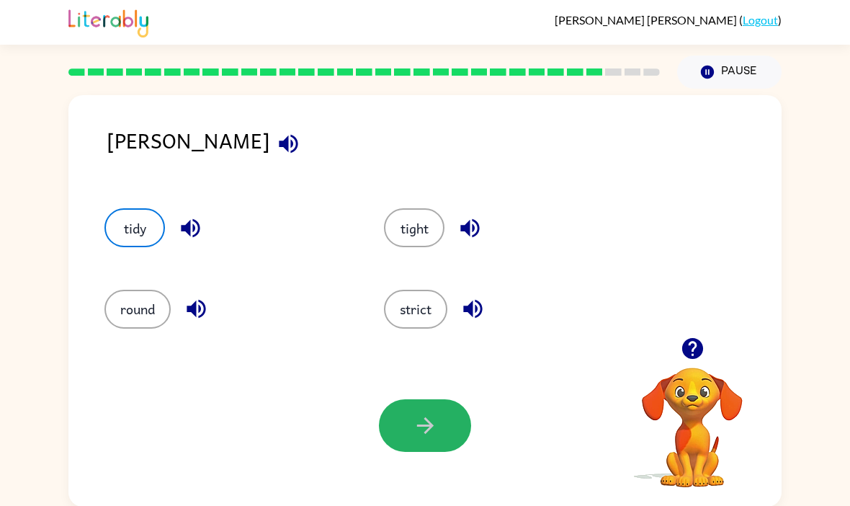
click at [445, 418] on button "button" at bounding box center [425, 425] width 92 height 53
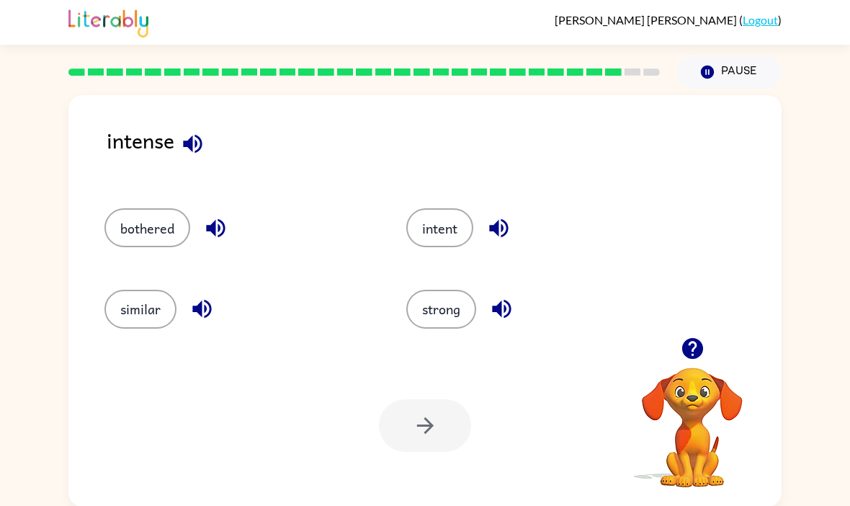
click at [440, 320] on button "strong" at bounding box center [441, 308] width 70 height 39
click at [814, 67] on div "DANIEL SANCHEZ ( Logout ) Pause Pause intense bothered intent similar strong Yo…" at bounding box center [425, 253] width 850 height 506
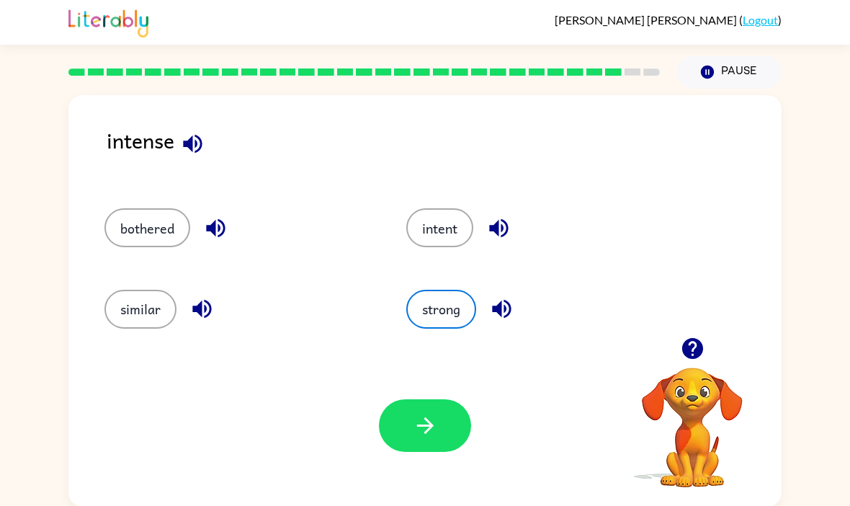
click at [455, 409] on button "button" at bounding box center [425, 425] width 92 height 53
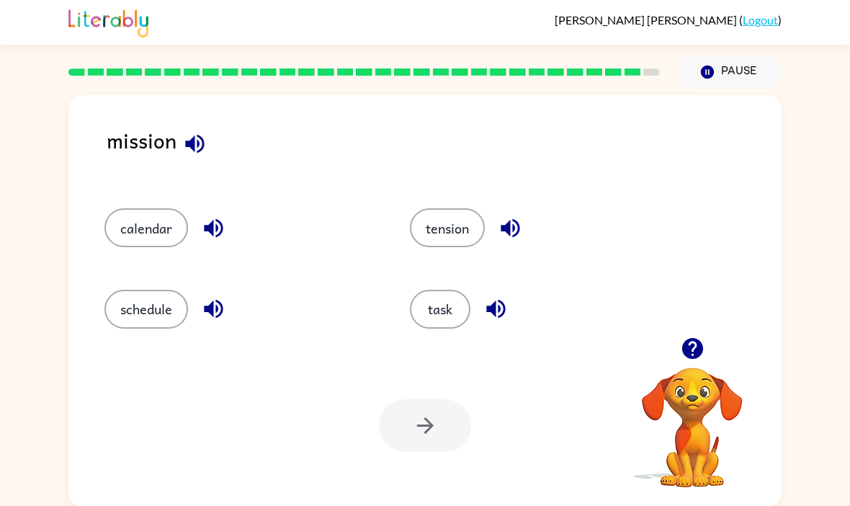
click at [457, 293] on button "task" at bounding box center [440, 308] width 60 height 39
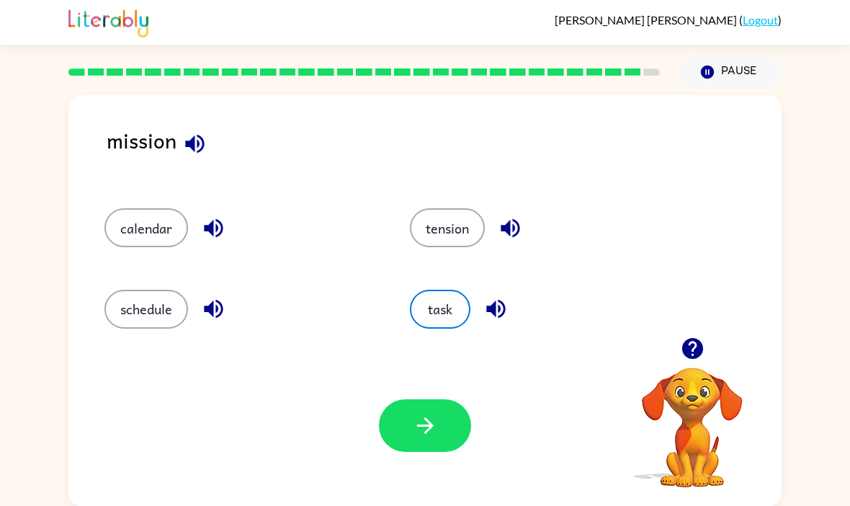
click at [436, 425] on icon "button" at bounding box center [425, 425] width 25 height 25
